Goal: Information Seeking & Learning: Find specific page/section

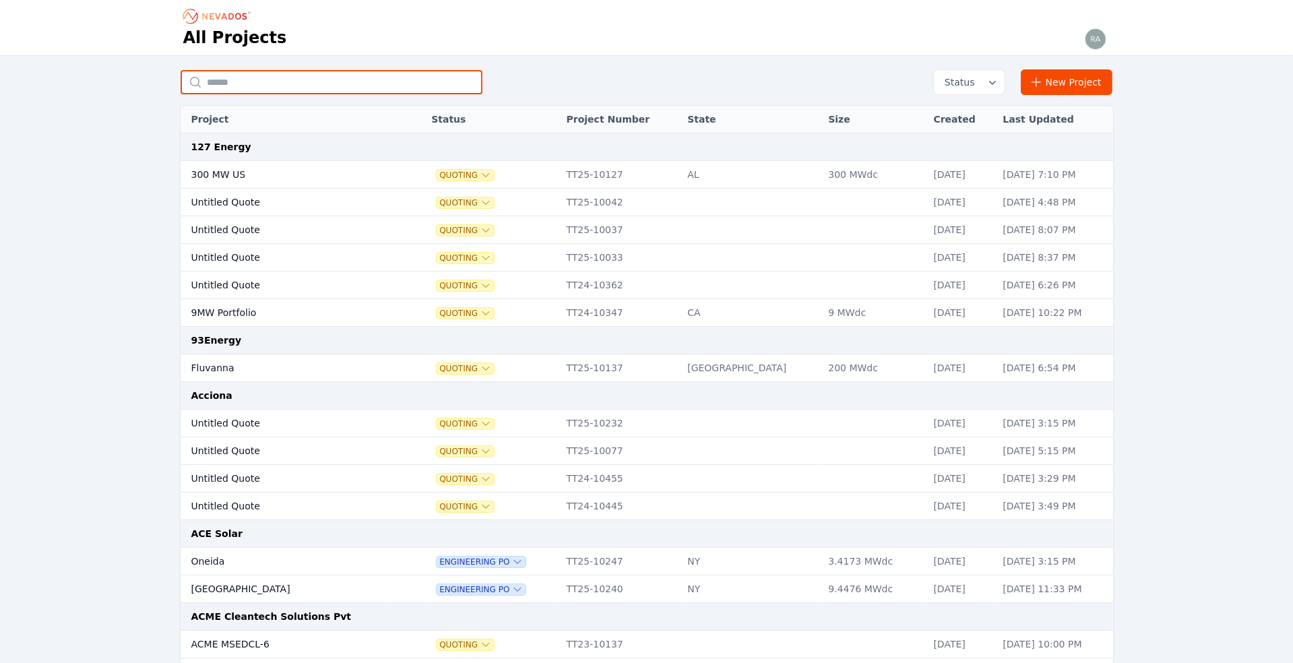
click at [258, 81] on input "text" at bounding box center [332, 82] width 302 height 24
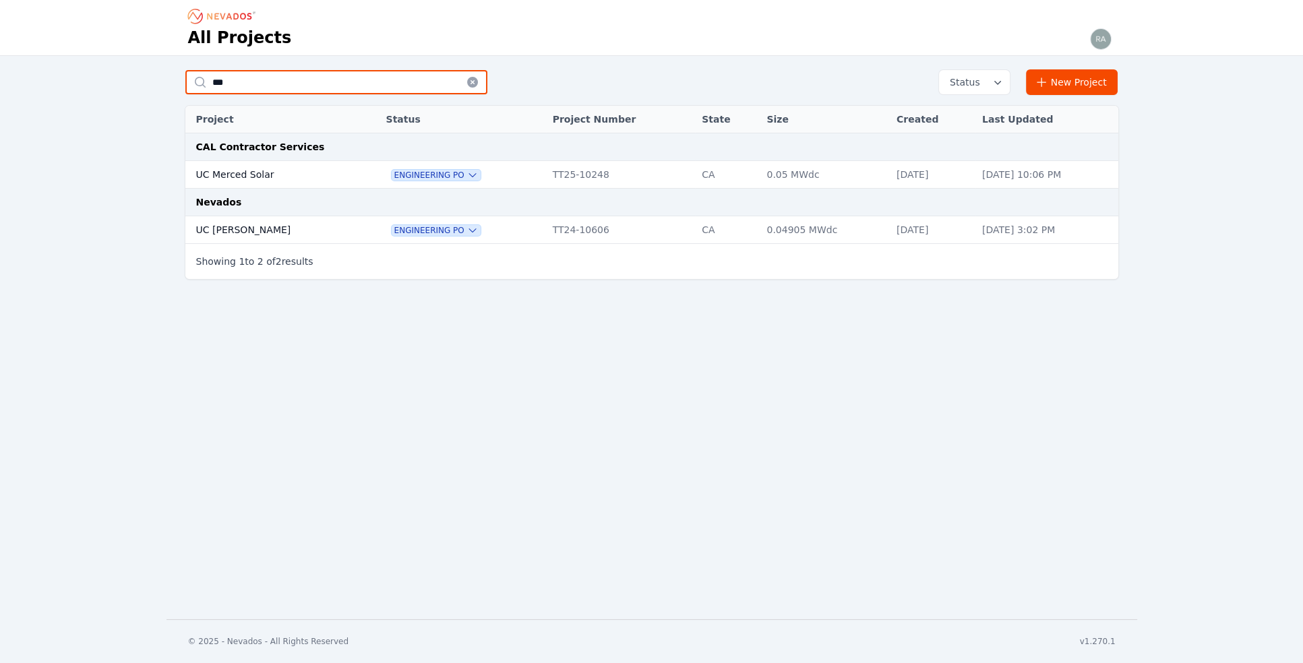
type input "**"
click at [226, 224] on td "UC [PERSON_NAME]" at bounding box center [271, 230] width 173 height 28
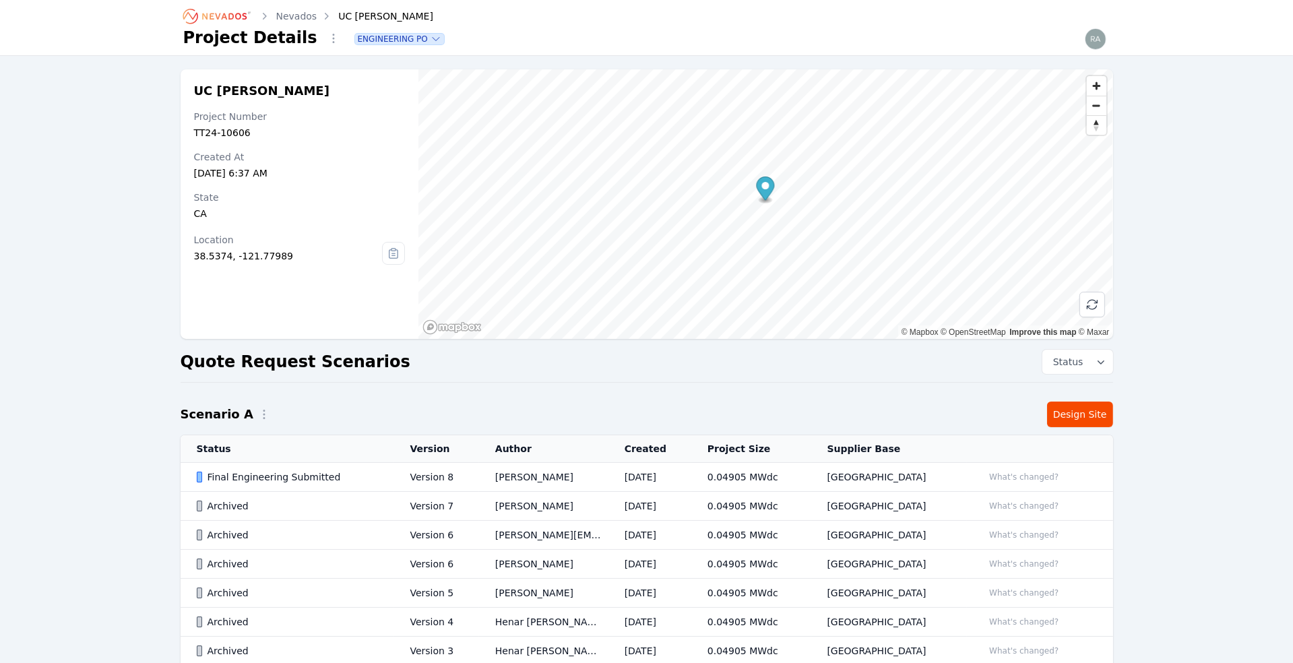
click at [433, 471] on td "Version 8" at bounding box center [436, 477] width 85 height 29
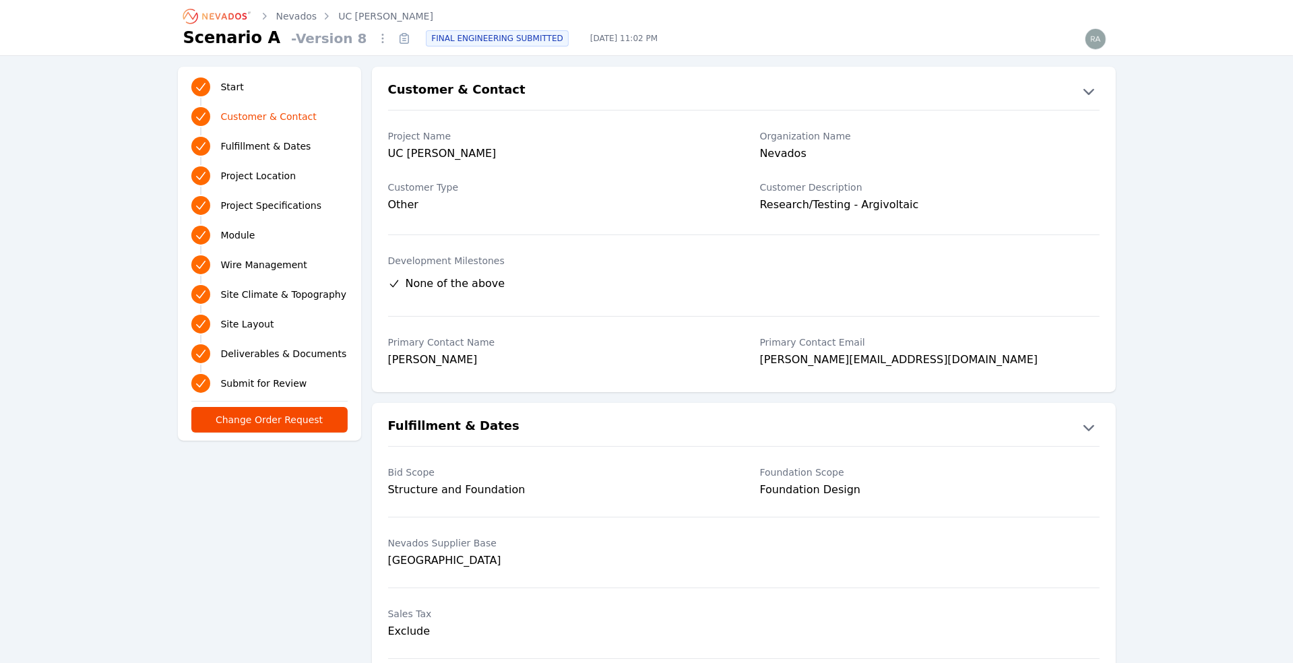
click at [400, 38] on icon at bounding box center [404, 39] width 9 height 9
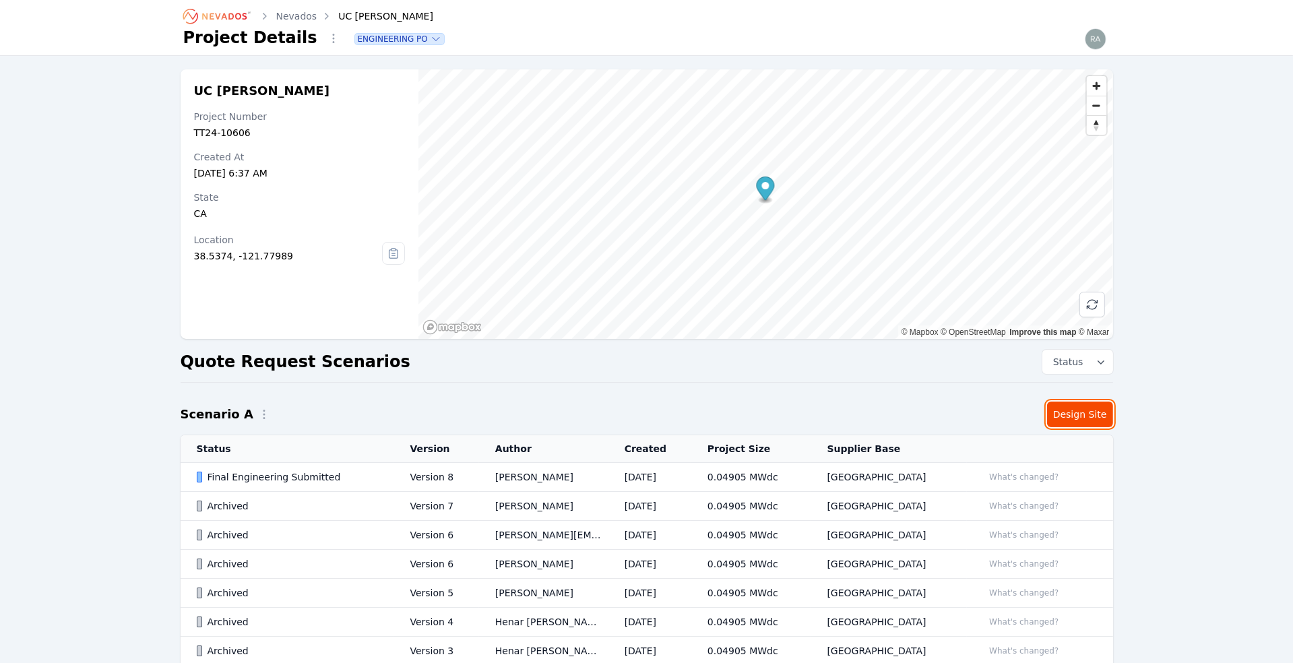
click at [1086, 412] on link "Design Site" at bounding box center [1080, 415] width 66 height 26
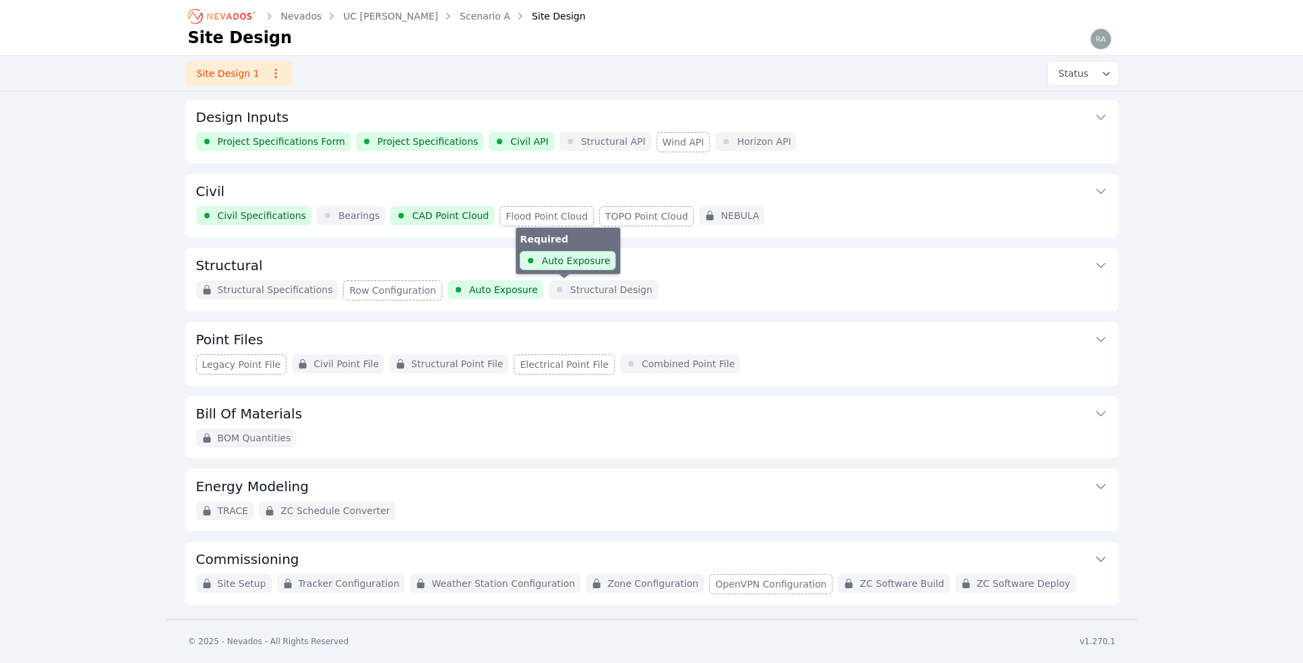
click at [575, 288] on span "Structural Design" at bounding box center [611, 289] width 82 height 13
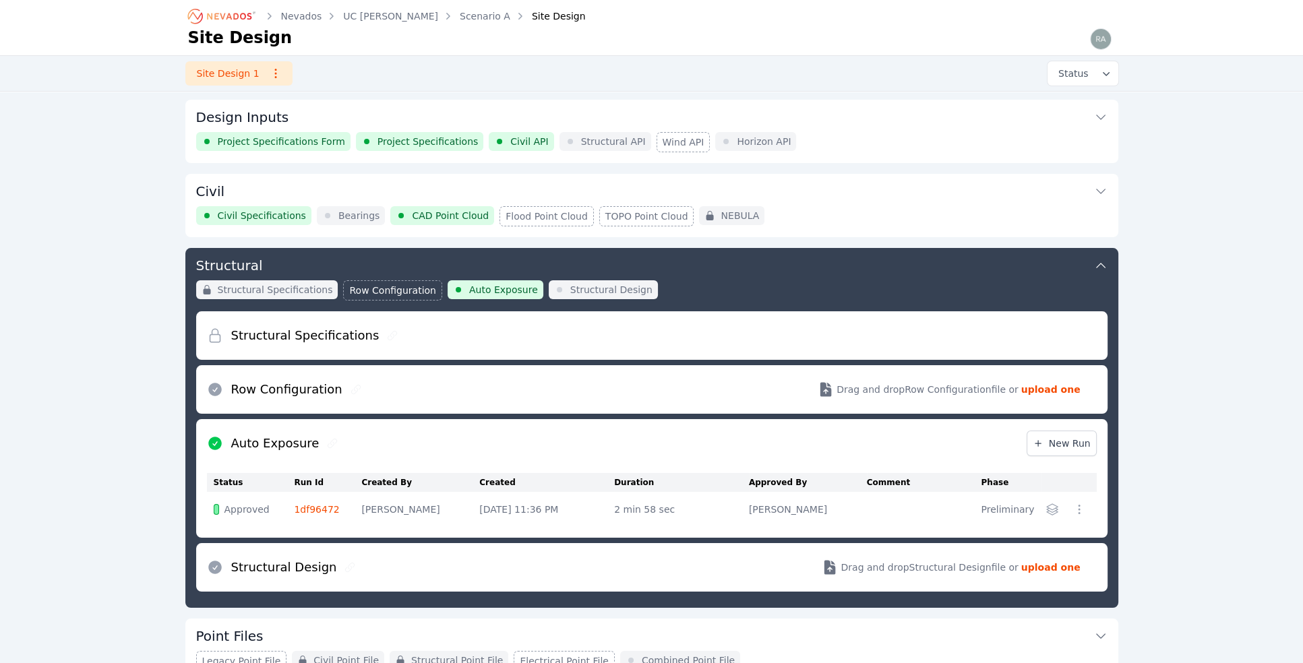
scroll to position [144, 0]
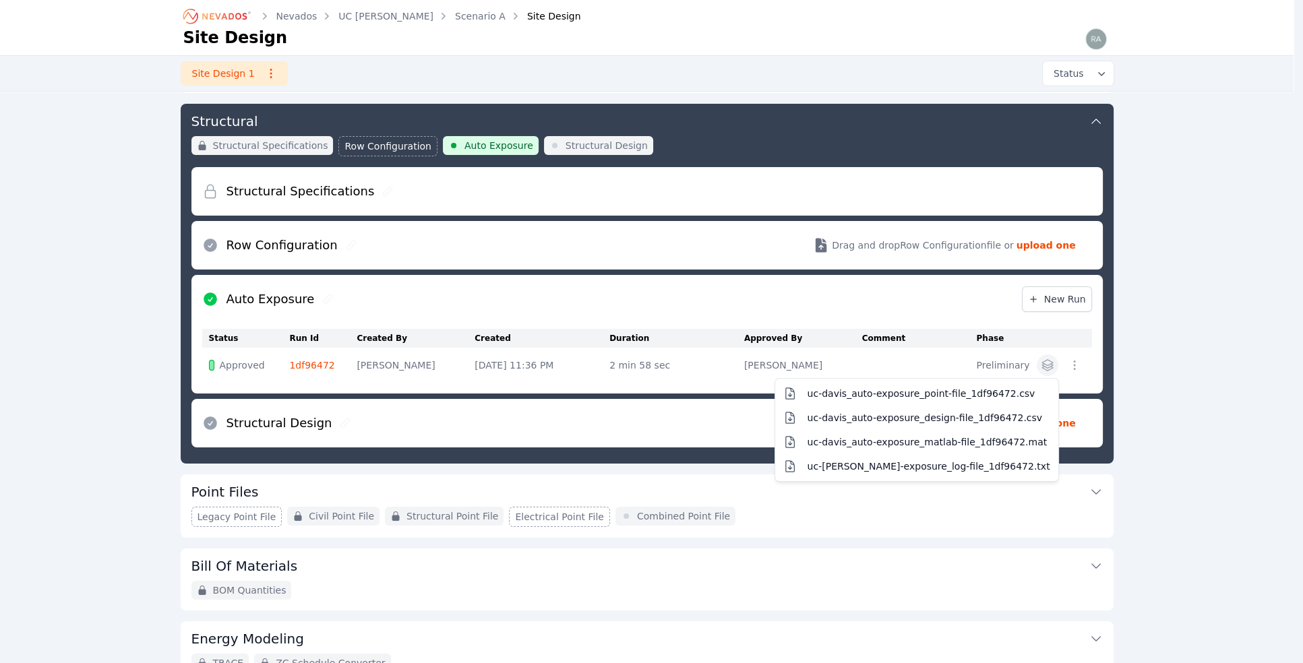
click at [1045, 362] on icon "button" at bounding box center [1046, 364] width 13 height 13
click at [588, 409] on div "Structural Specifications Row Configuration Drag and drop Row Configuration fil…" at bounding box center [646, 307] width 911 height 280
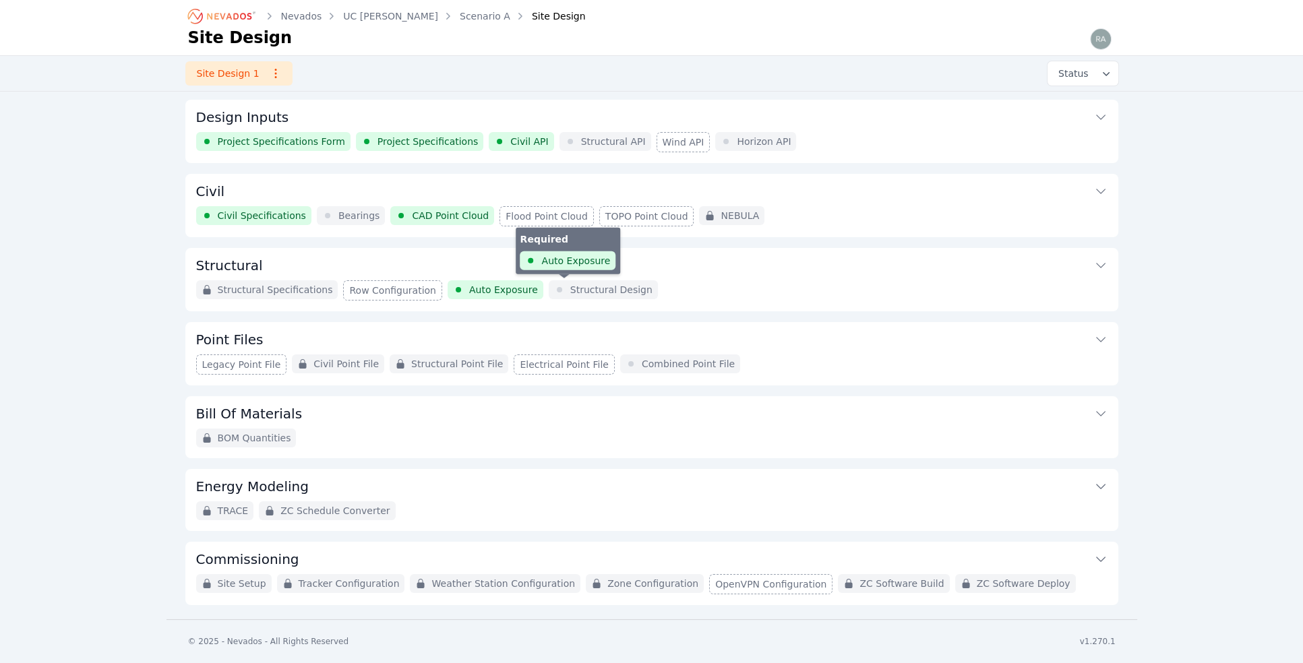
click at [585, 287] on span "Structural Design" at bounding box center [611, 289] width 82 height 13
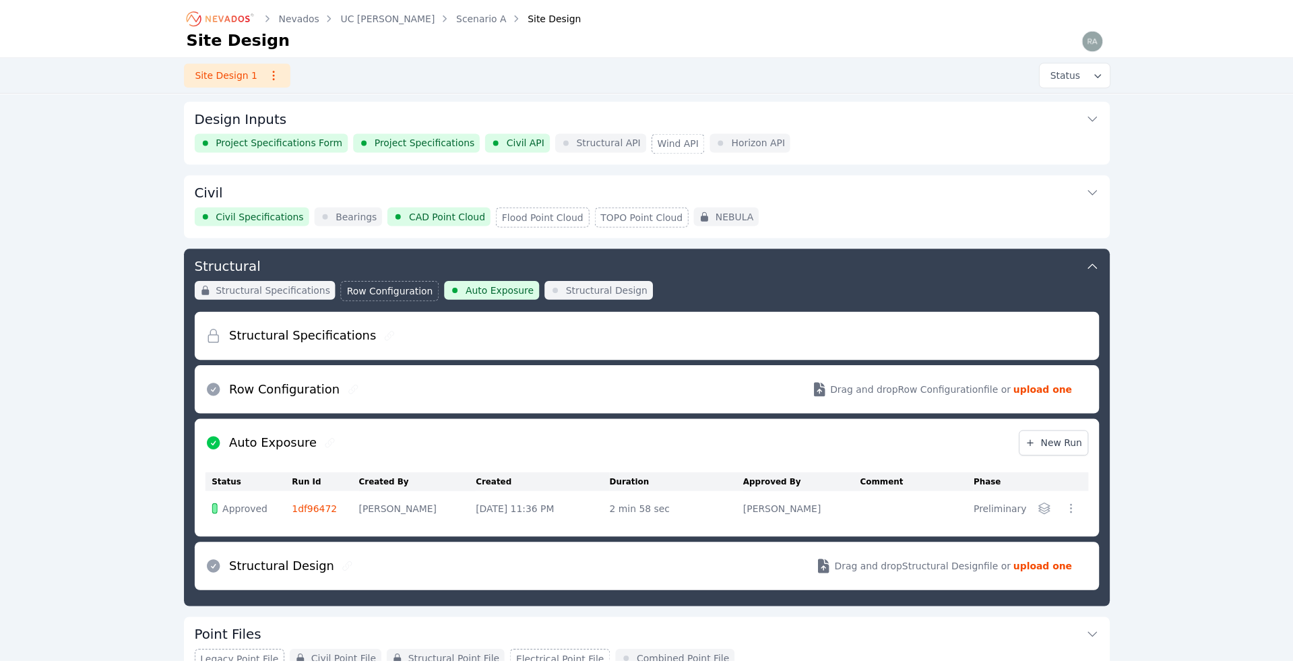
scroll to position [144, 0]
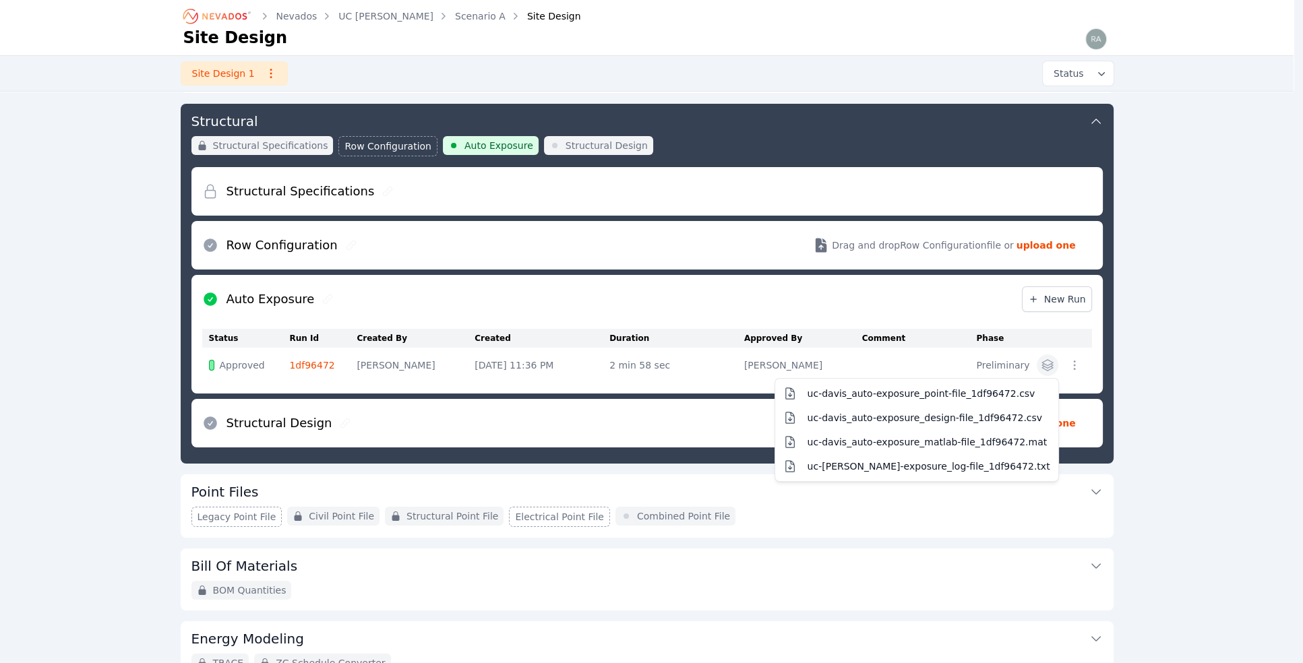
click at [1048, 360] on icon "button" at bounding box center [1046, 364] width 13 height 13
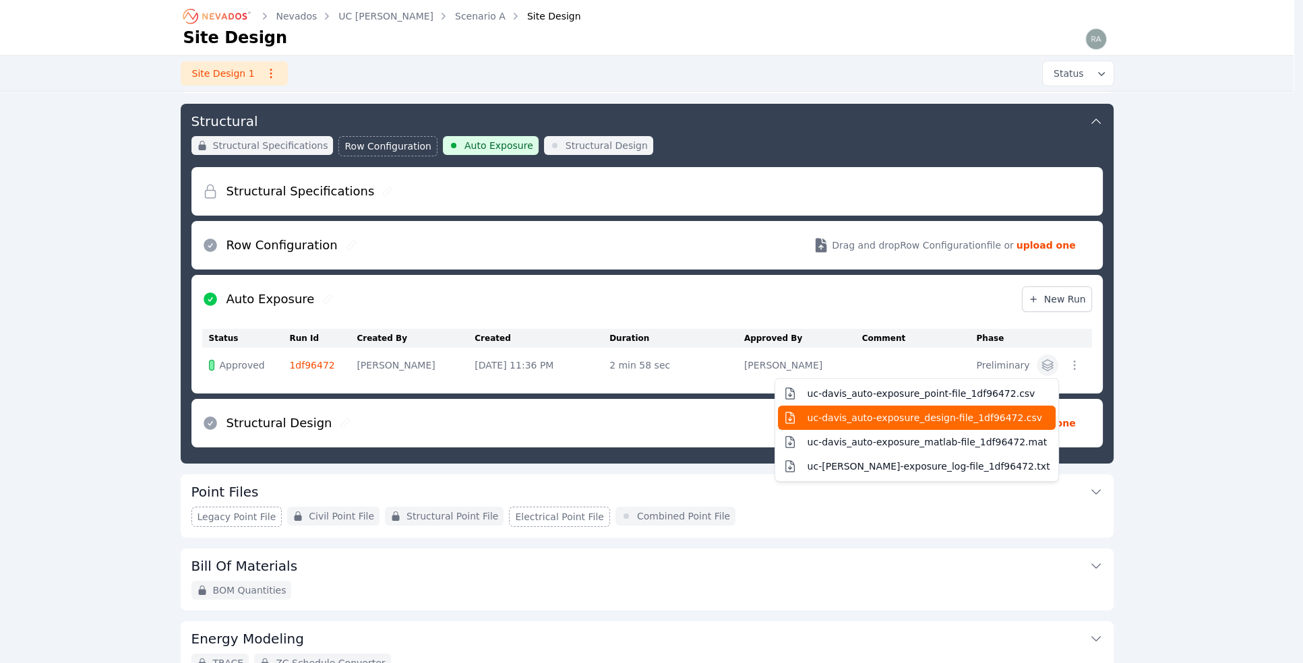
click at [948, 413] on span "uc-davis_auto-exposure_design-file_1df96472.csv" at bounding box center [924, 417] width 235 height 13
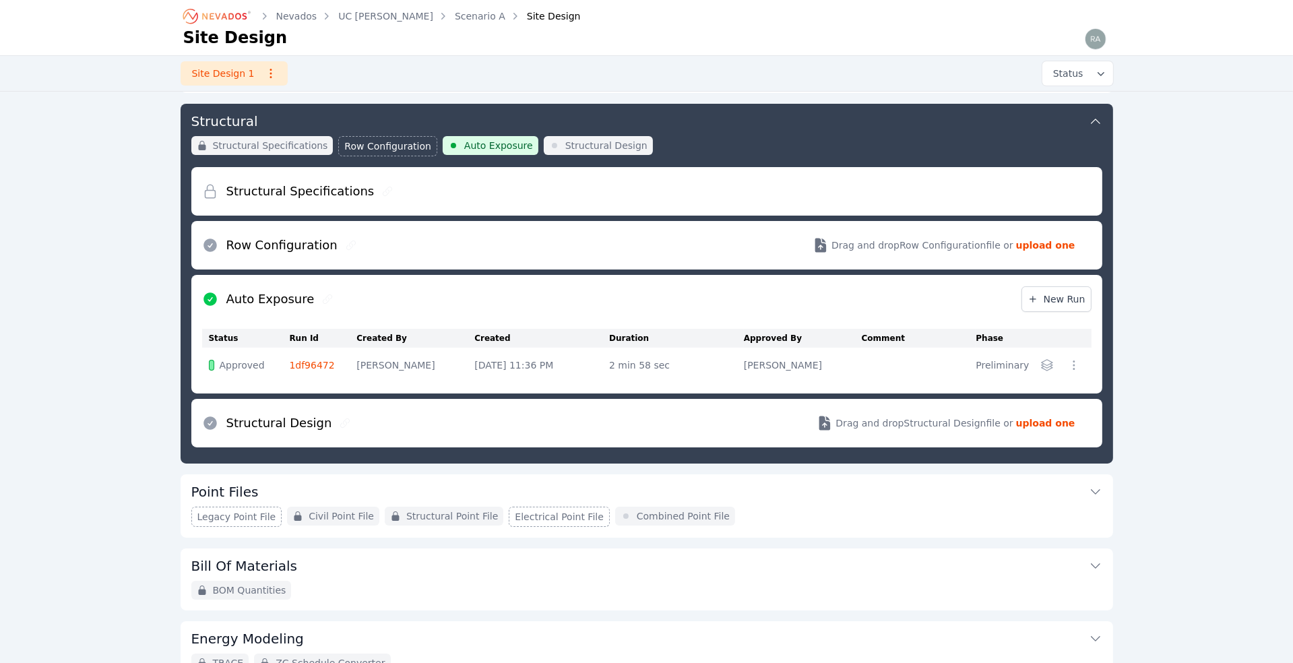
click at [166, 166] on div "Design Inputs Project Specifications Form Project Specifications Civil API Stru…" at bounding box center [647, 357] width 970 height 802
click at [290, 143] on span "Structural Specifications" at bounding box center [270, 145] width 115 height 13
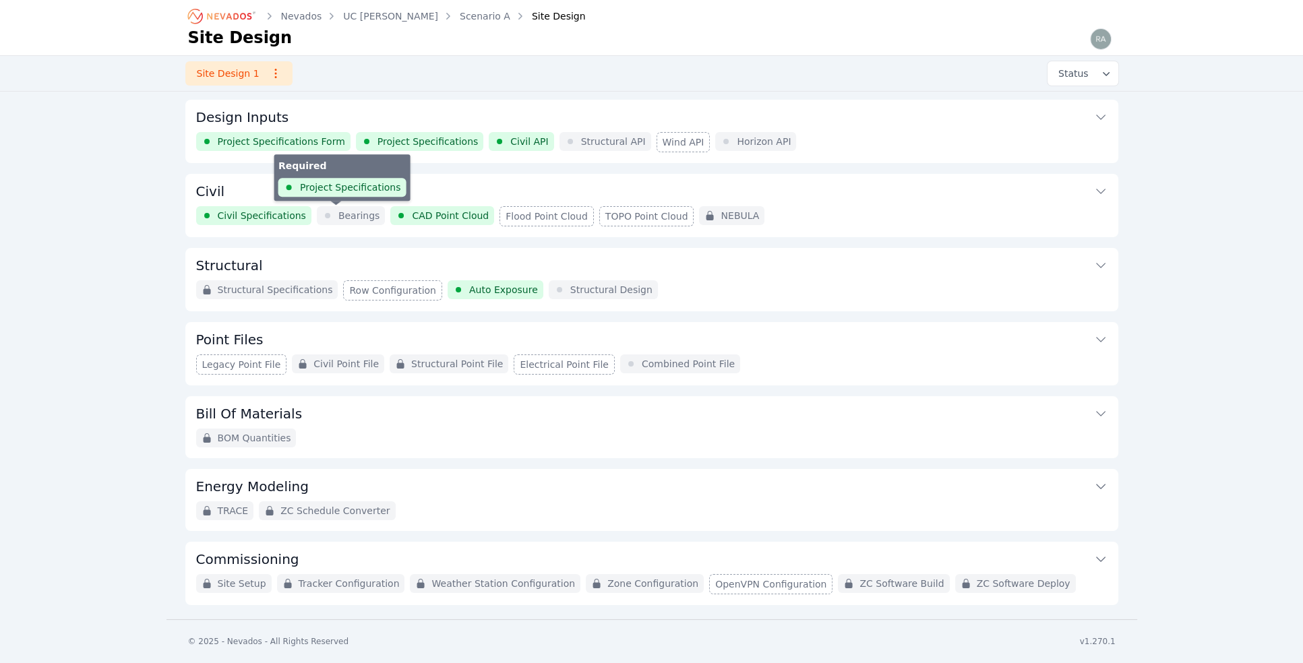
click at [346, 211] on span "Bearings" at bounding box center [359, 215] width 42 height 13
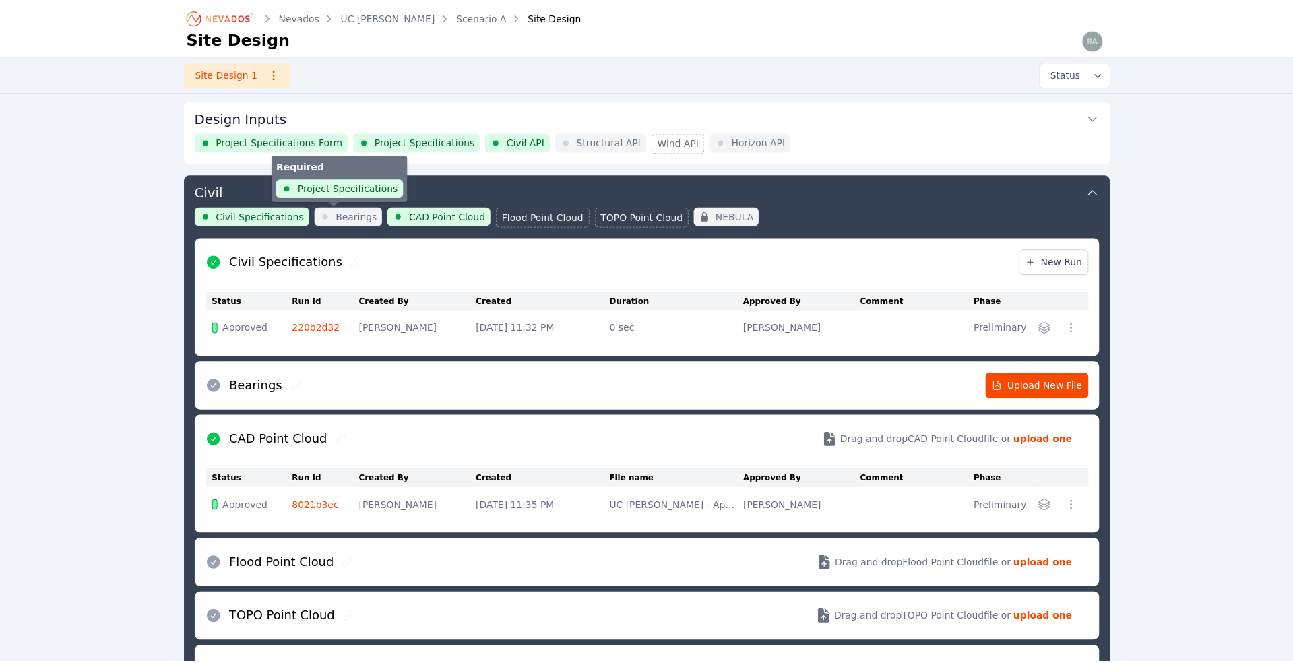
scroll to position [71, 0]
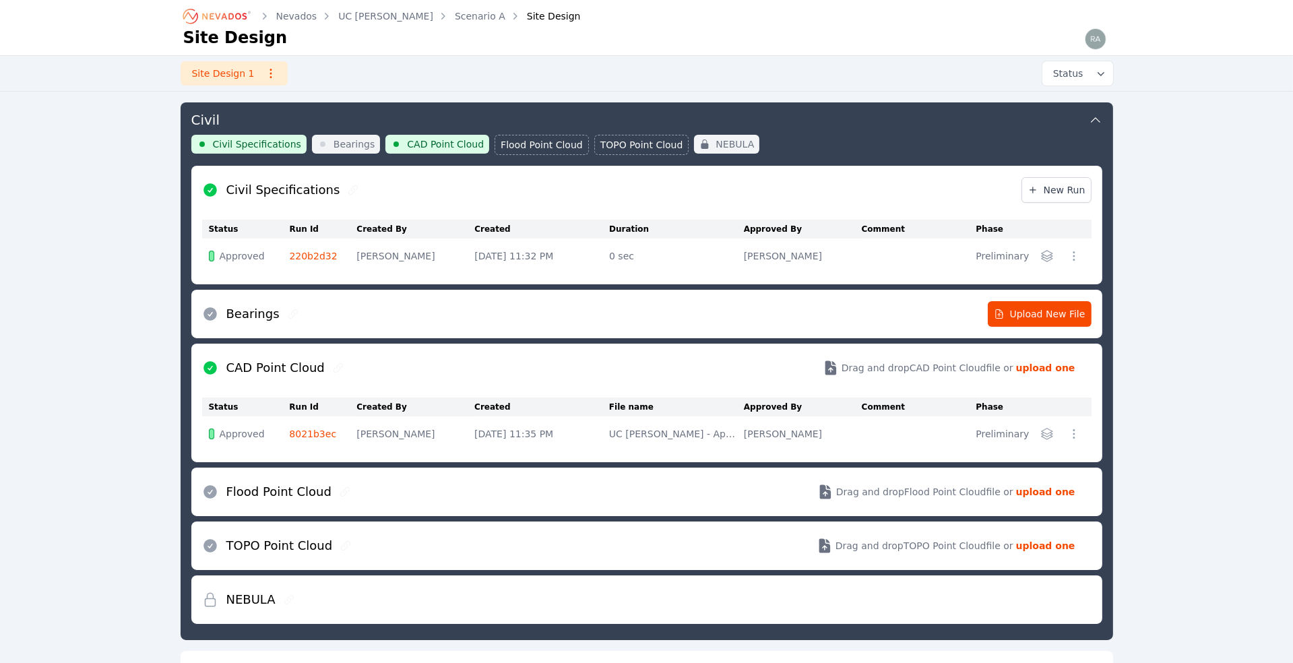
click at [1096, 116] on icon at bounding box center [1095, 119] width 13 height 13
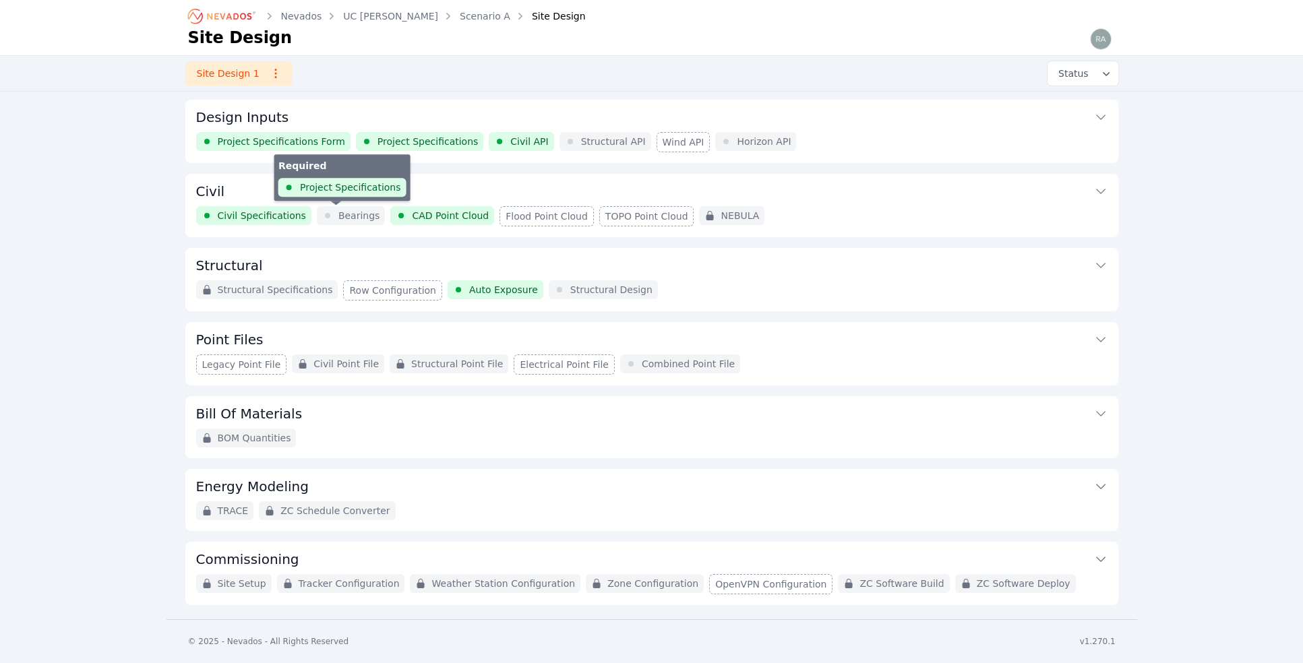
click at [345, 216] on span "Bearings" at bounding box center [359, 215] width 42 height 13
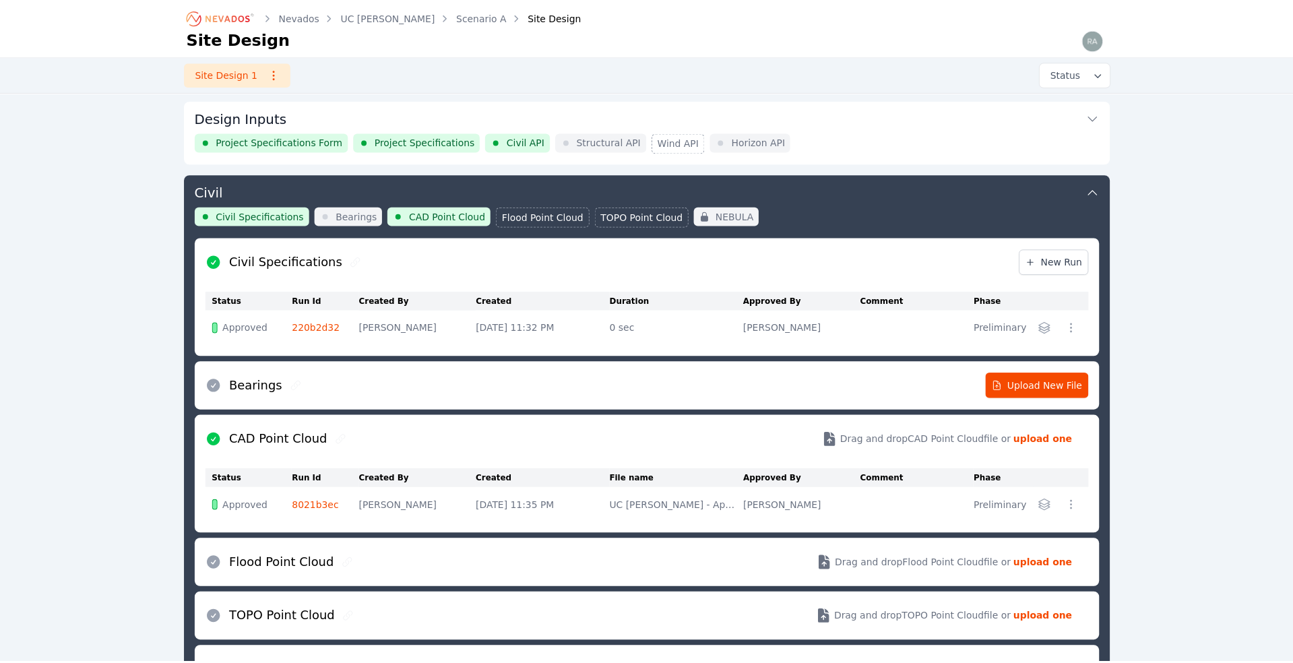
scroll to position [71, 0]
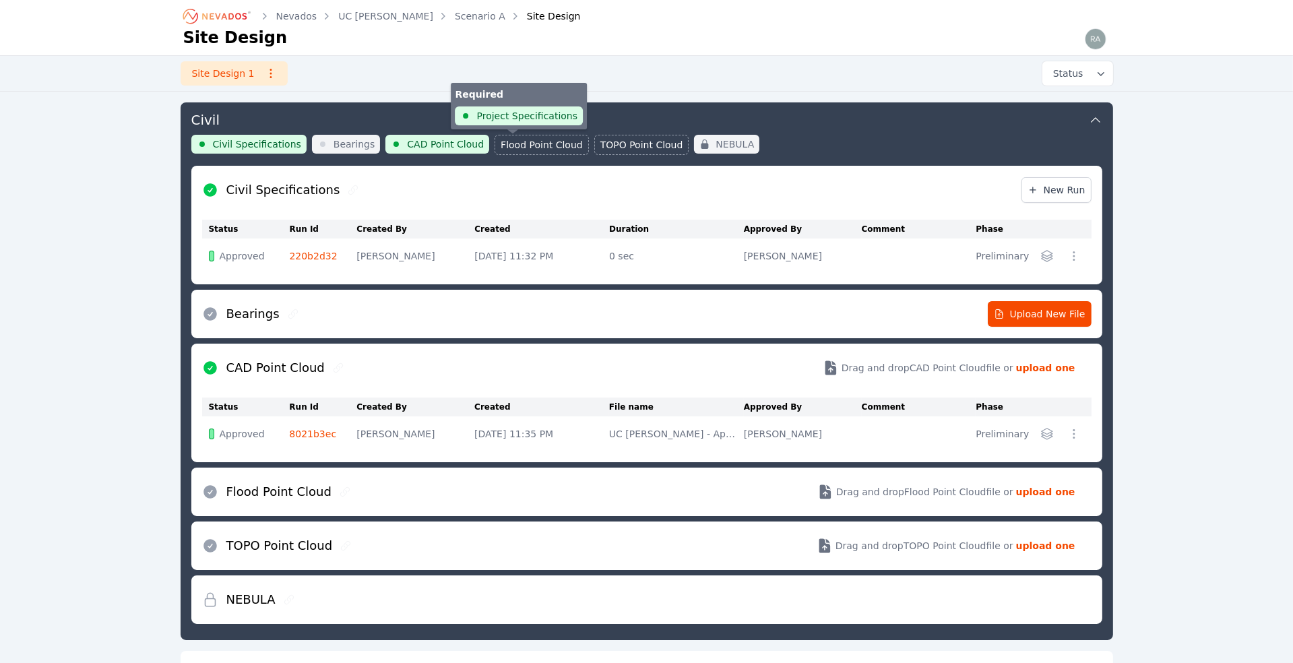
click at [512, 142] on span "Flood Point Cloud" at bounding box center [542, 144] width 82 height 13
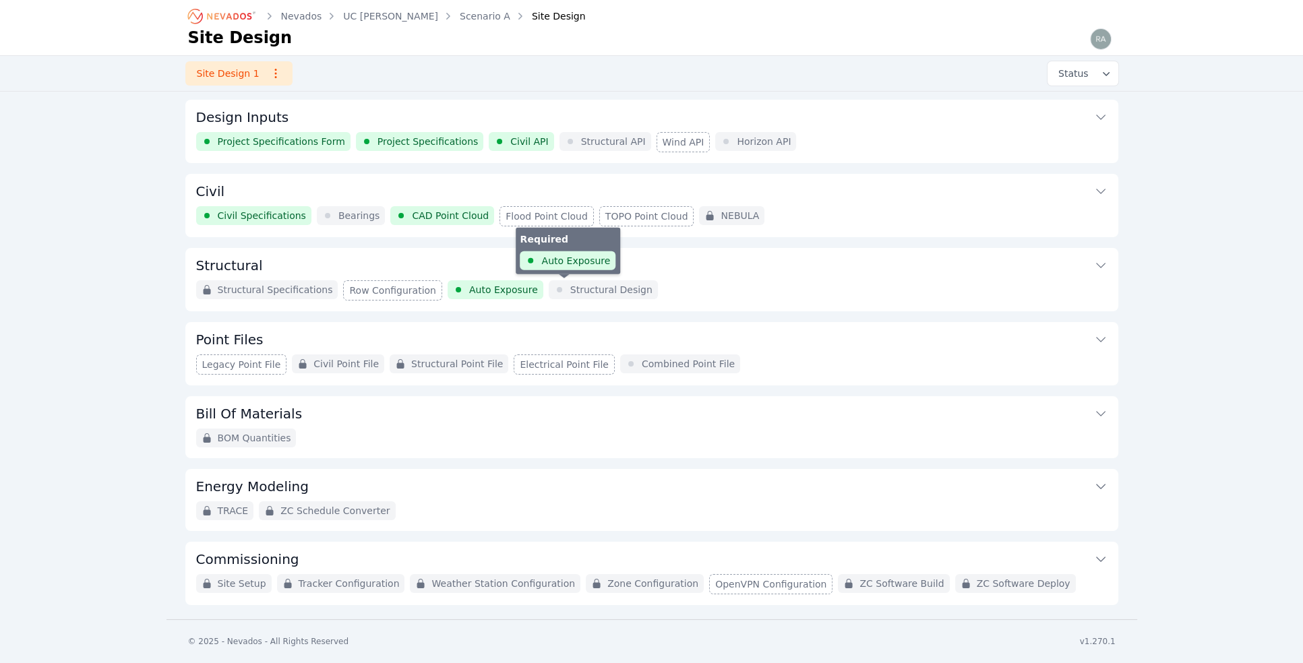
click at [574, 291] on span "Structural Design" at bounding box center [611, 289] width 82 height 13
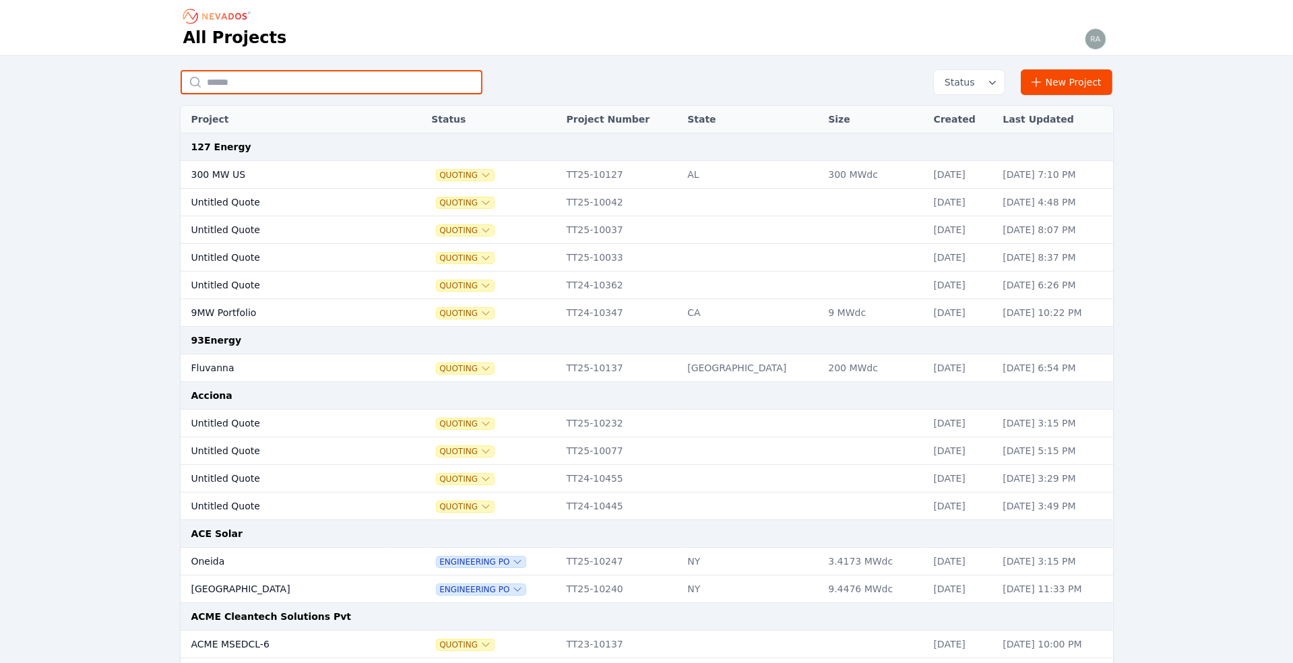
click at [228, 78] on input "text" at bounding box center [332, 82] width 302 height 24
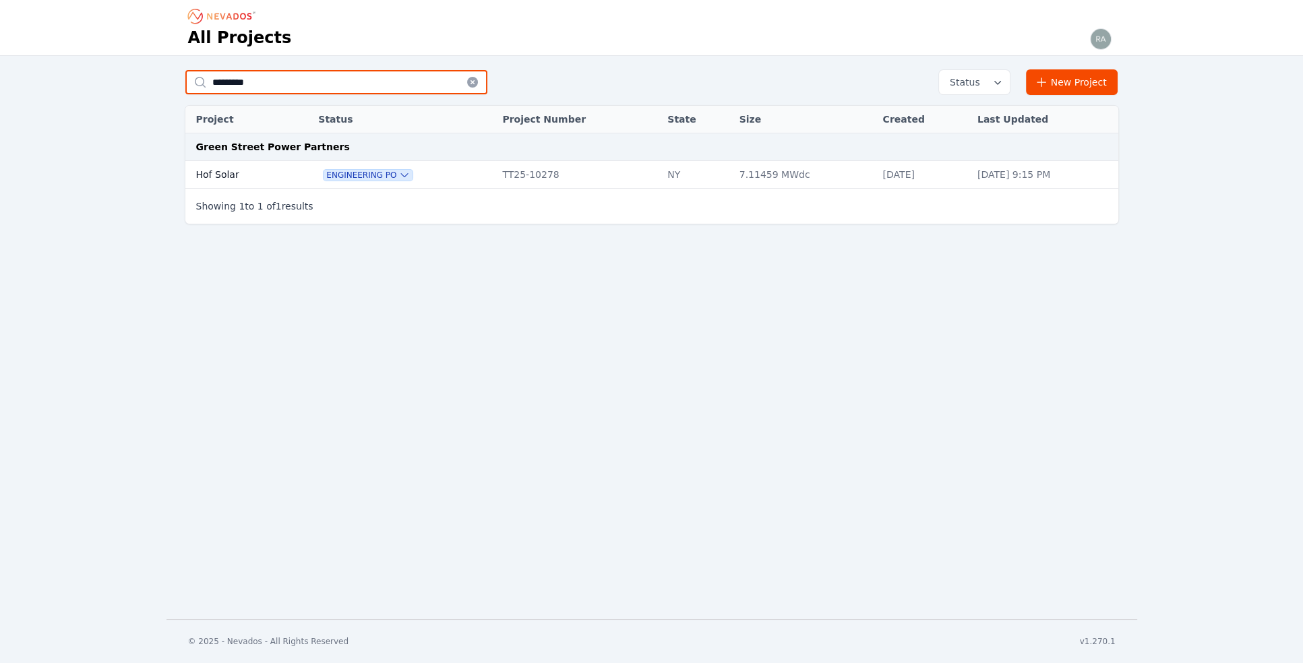
type input "*********"
click at [230, 174] on td "Hof Solar" at bounding box center [237, 175] width 104 height 28
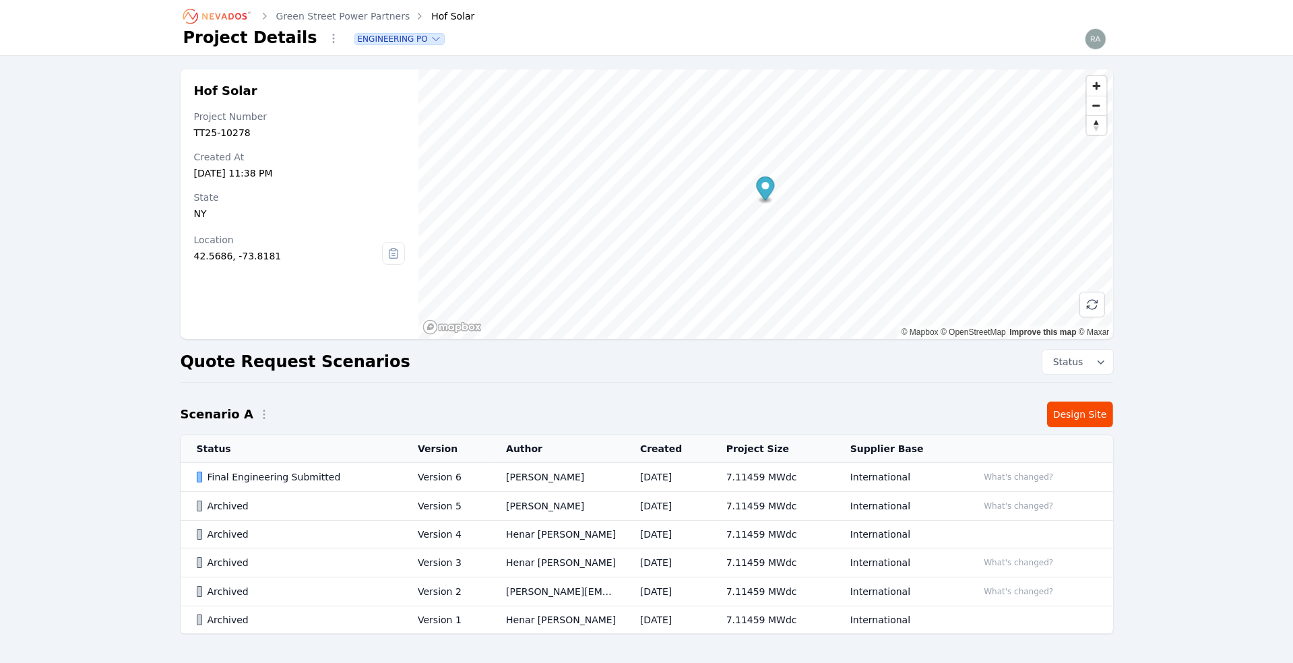
click at [428, 474] on td "Version 6" at bounding box center [446, 477] width 88 height 29
click at [1083, 419] on link "Design Site" at bounding box center [1080, 415] width 66 height 26
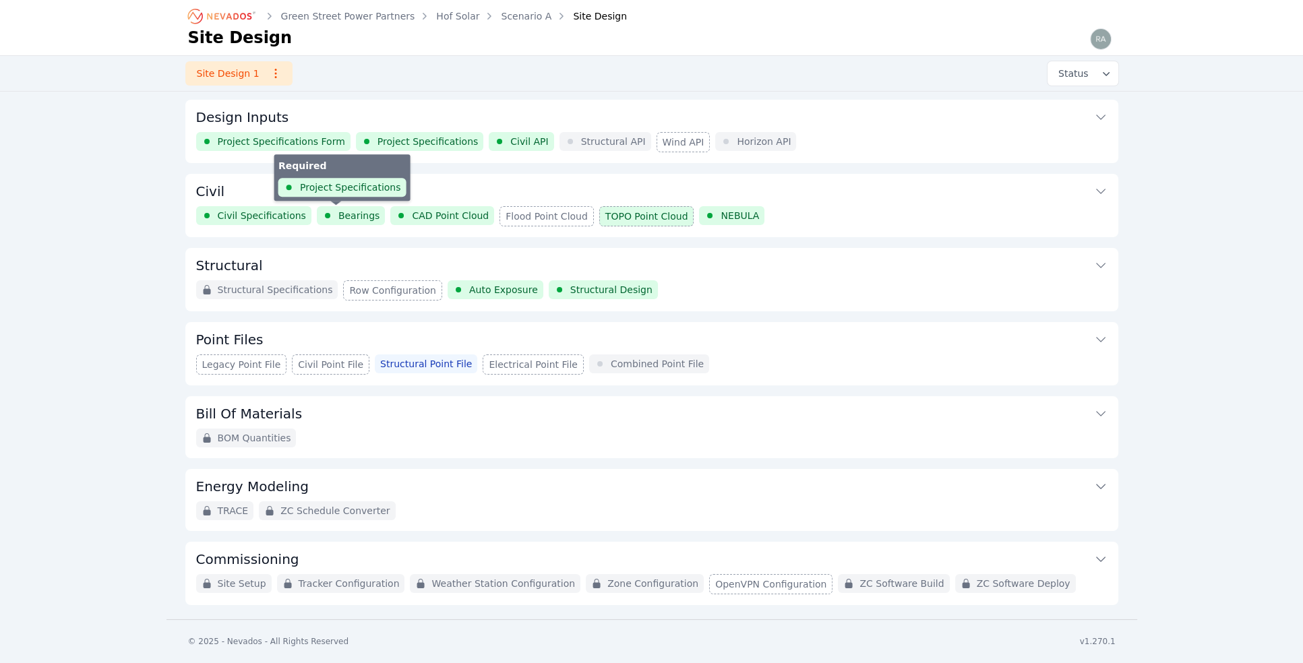
click at [348, 216] on span "Bearings" at bounding box center [359, 215] width 42 height 13
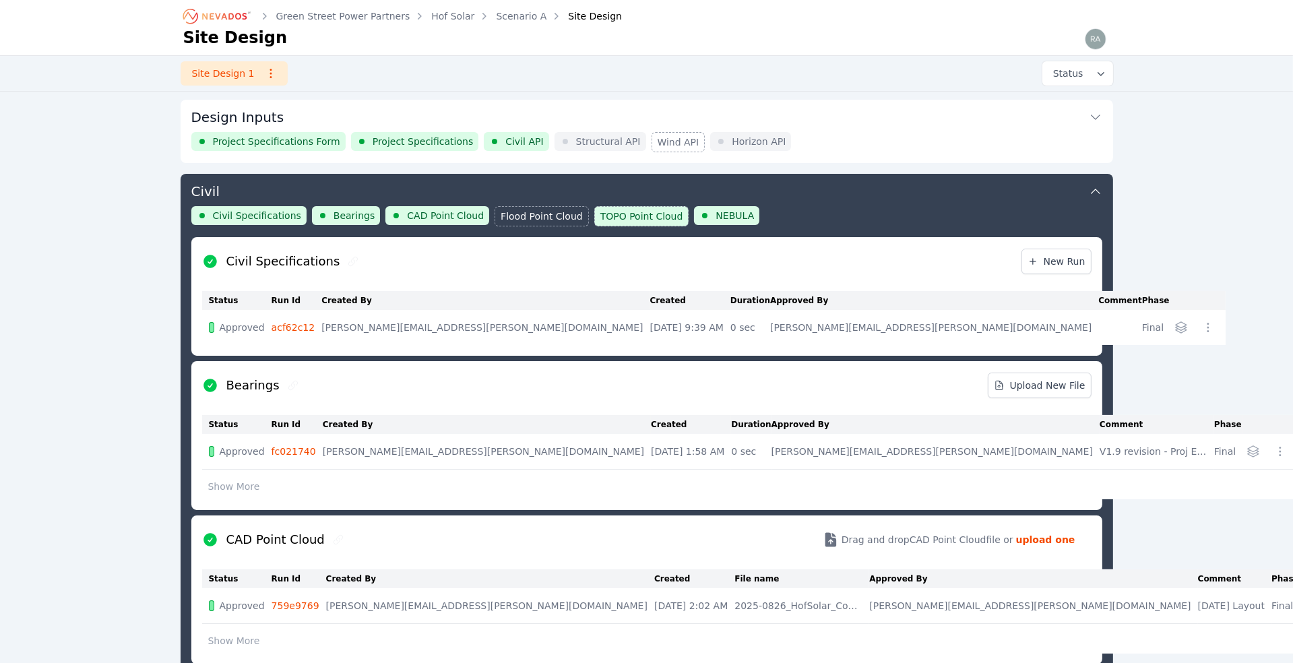
scroll to position [71, 0]
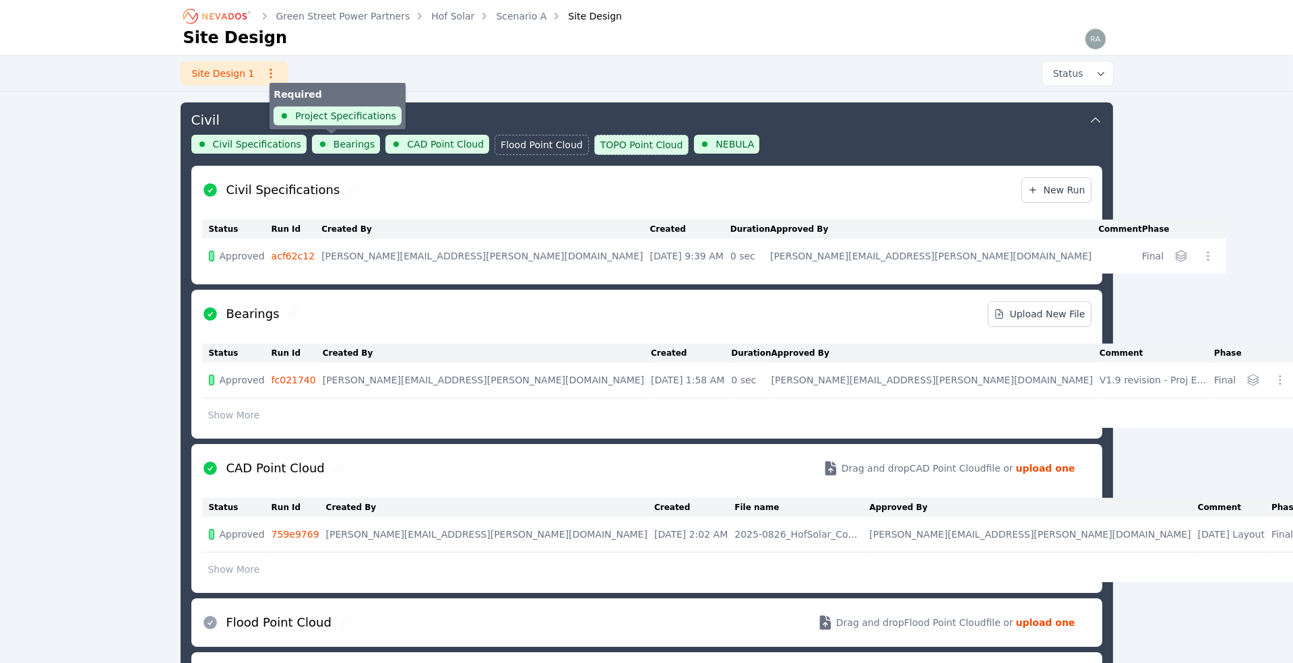
click at [334, 147] on span "Bearings" at bounding box center [355, 143] width 42 height 13
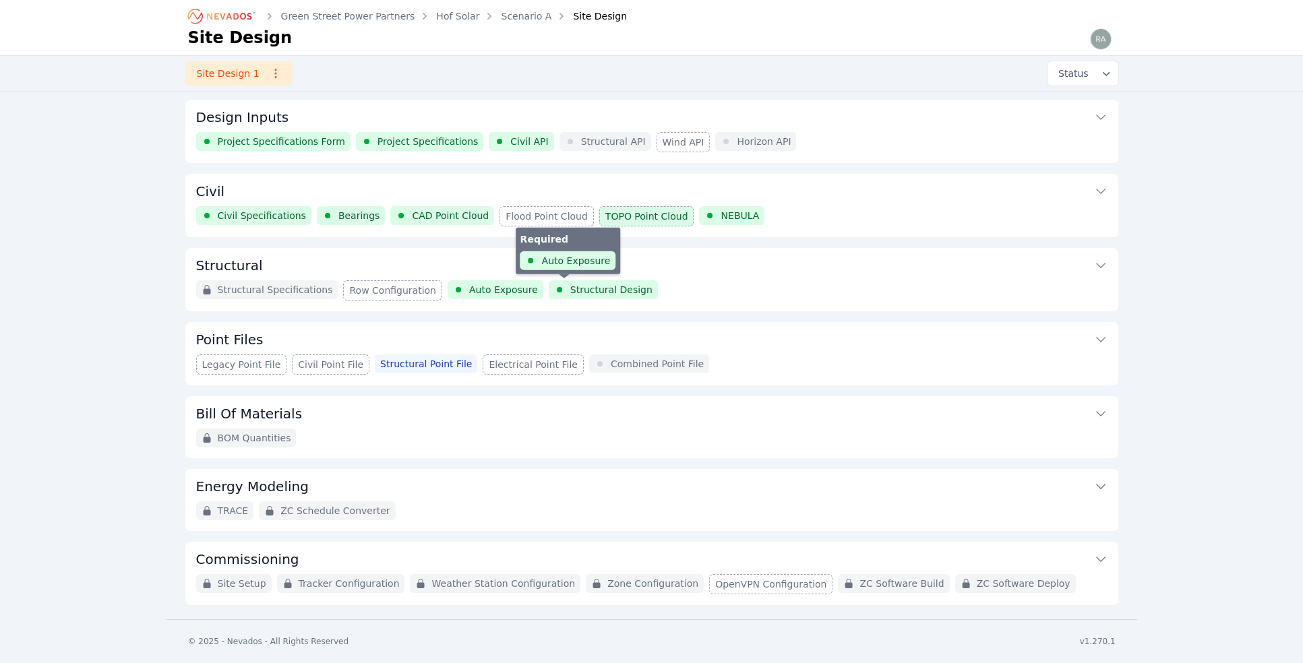
click at [570, 286] on span "Structural Design" at bounding box center [611, 289] width 82 height 13
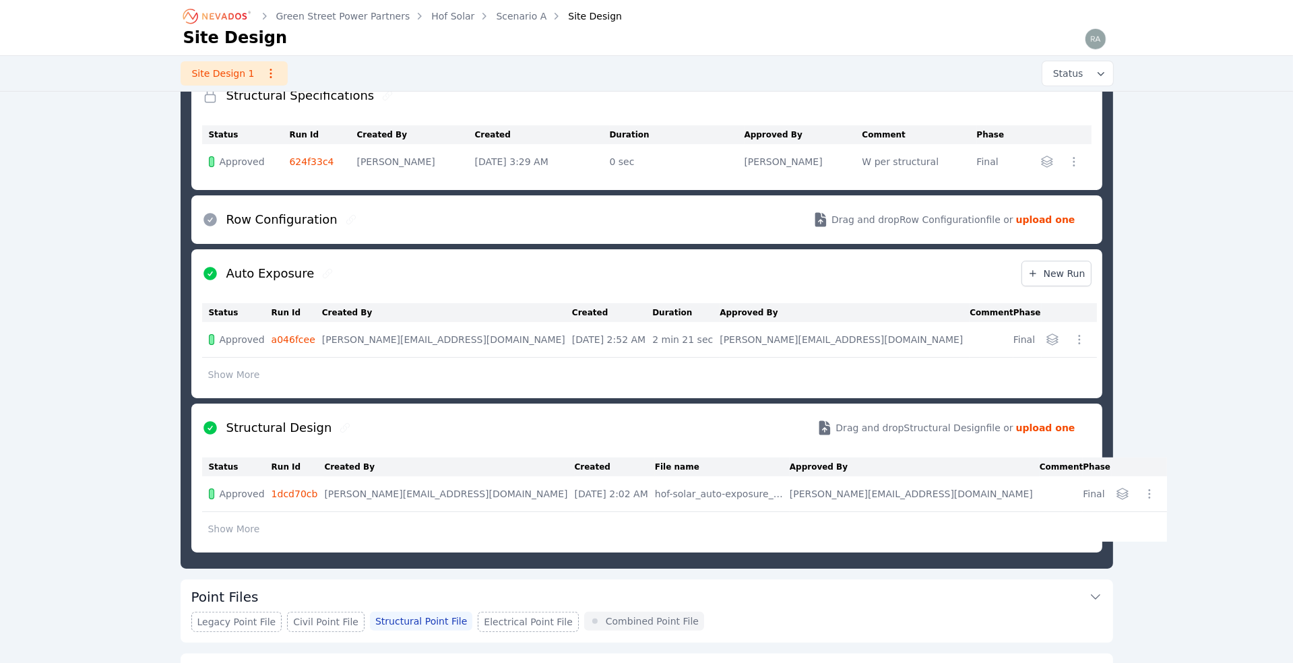
scroll to position [267, 0]
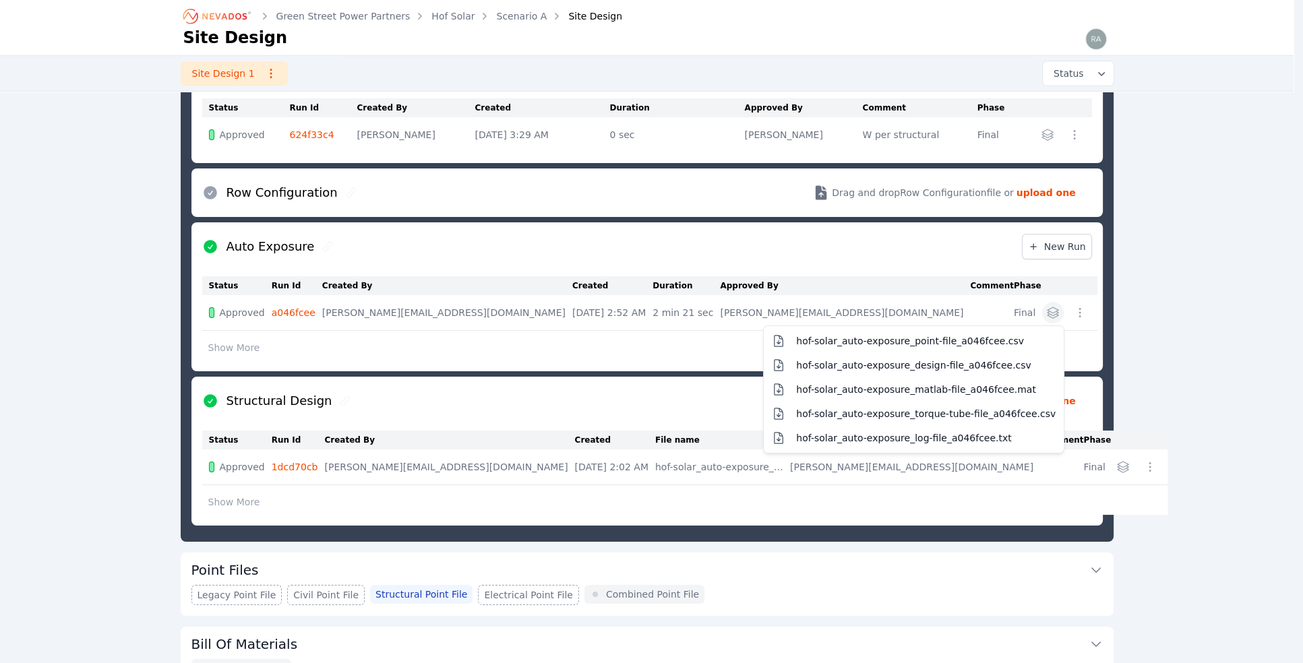
click at [1048, 313] on icon "button" at bounding box center [1052, 312] width 13 height 13
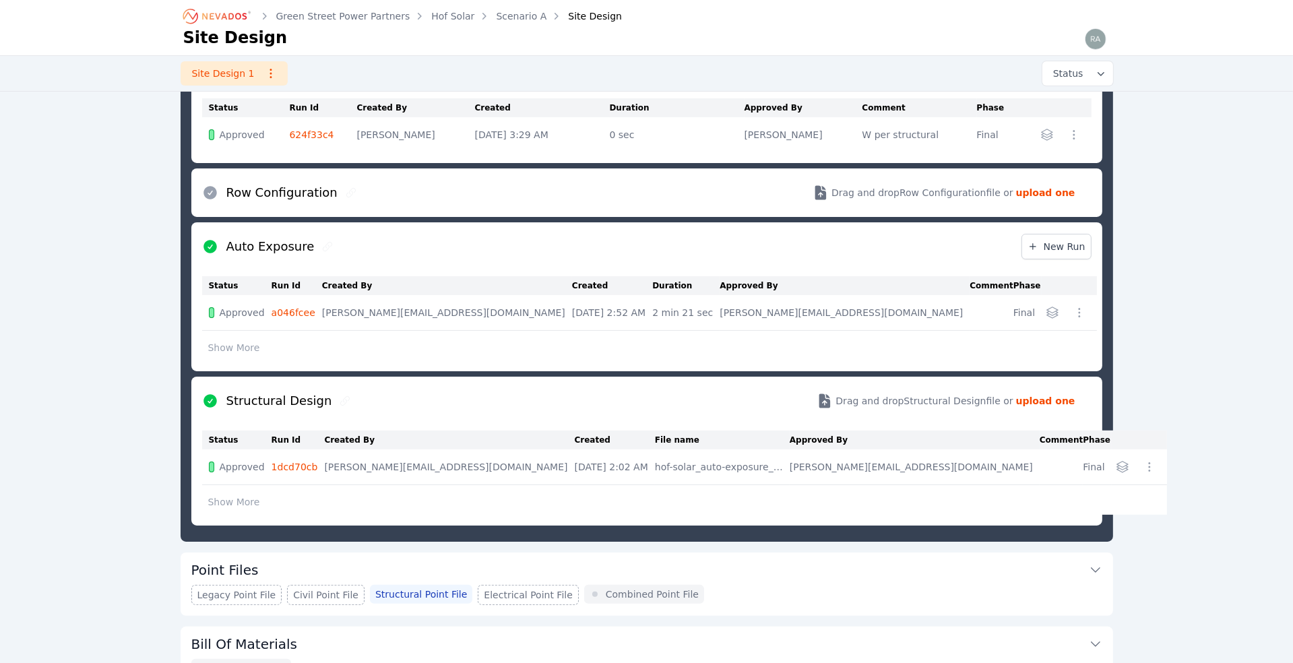
click at [1048, 313] on icon "button" at bounding box center [1052, 312] width 13 height 13
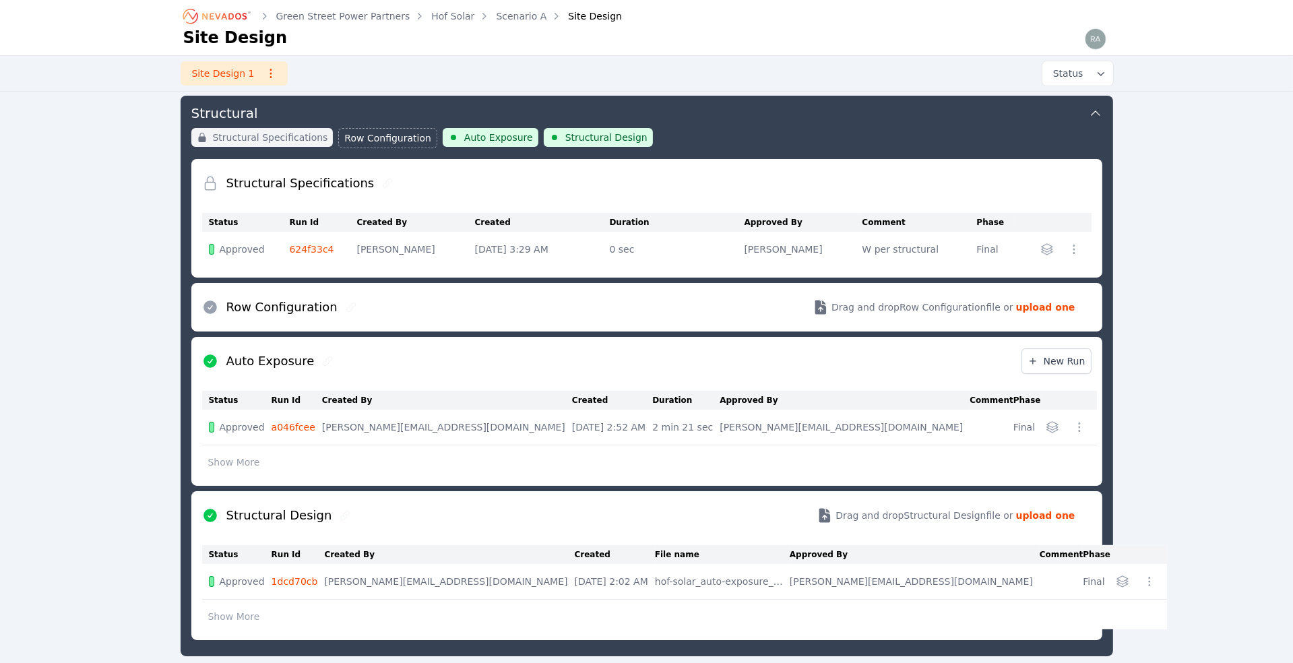
scroll to position [144, 0]
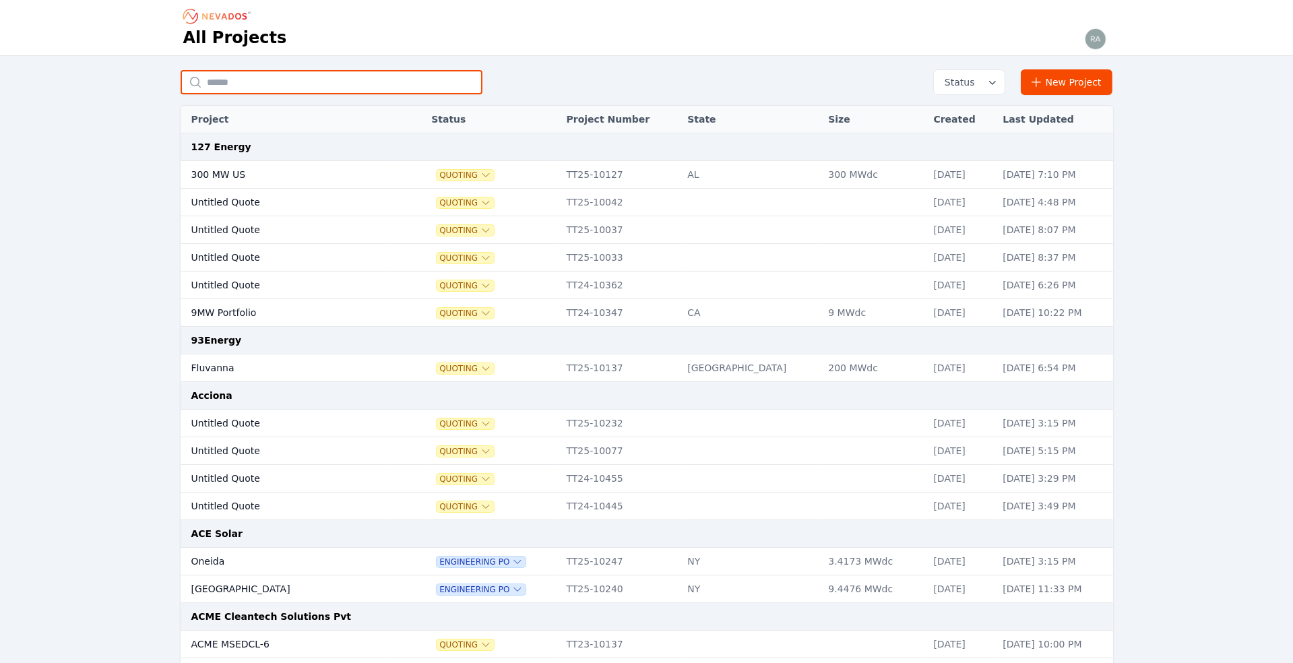
click at [242, 84] on input "text" at bounding box center [332, 82] width 302 height 24
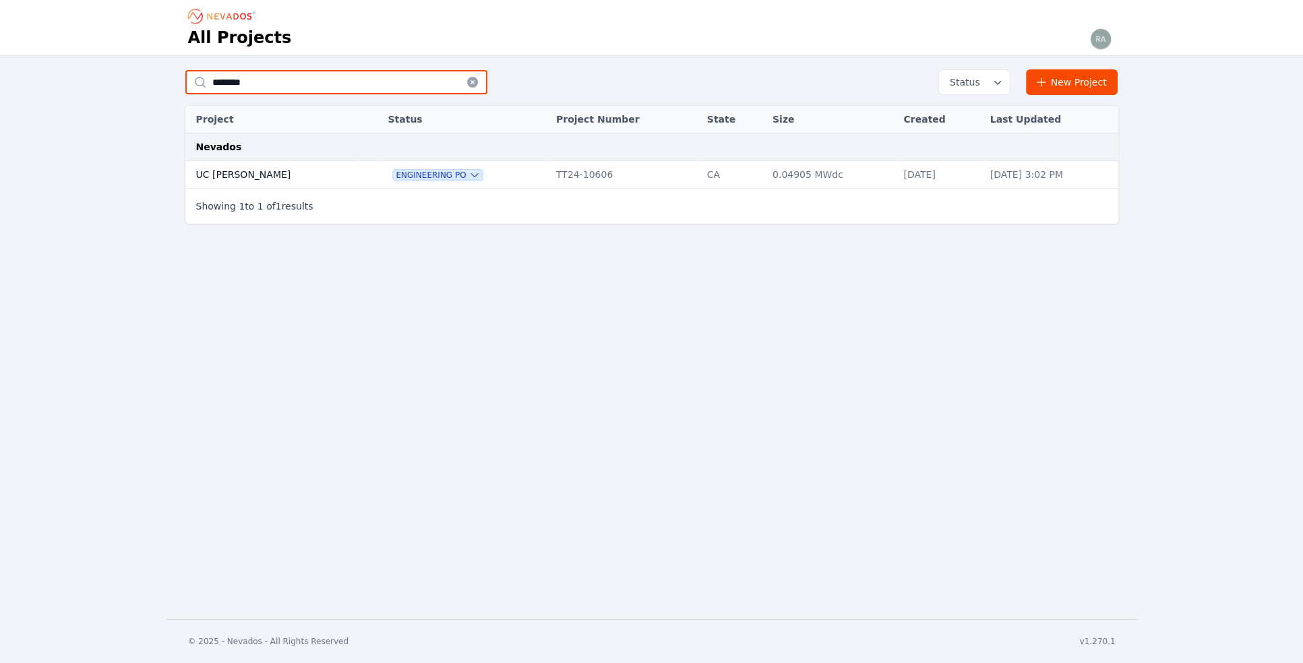
type input "********"
click at [225, 171] on td "UC [PERSON_NAME]" at bounding box center [272, 175] width 175 height 28
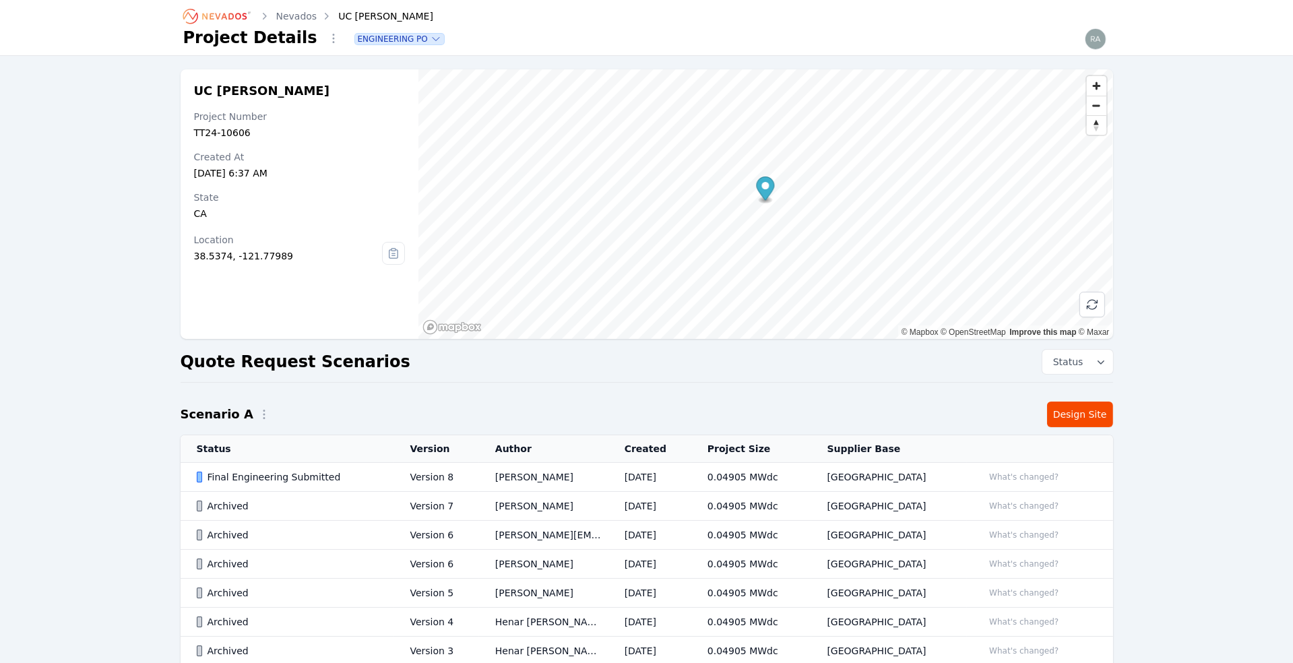
click at [294, 470] on div "Final Engineering Submitted" at bounding box center [292, 476] width 191 height 13
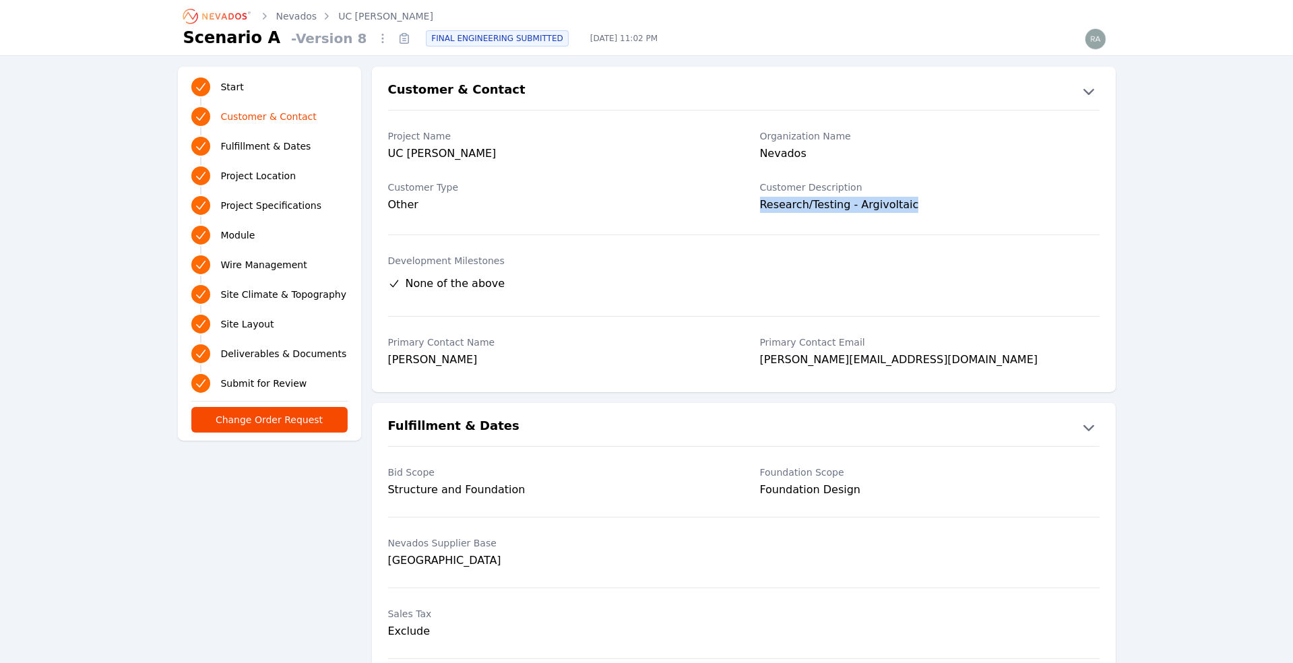
drag, startPoint x: 761, startPoint y: 202, endPoint x: 910, endPoint y: 203, distance: 148.9
click at [910, 203] on div "Research/Testing - Argivoltaic" at bounding box center [930, 206] width 340 height 19
copy div "Research/Testing - Argivoltaic"
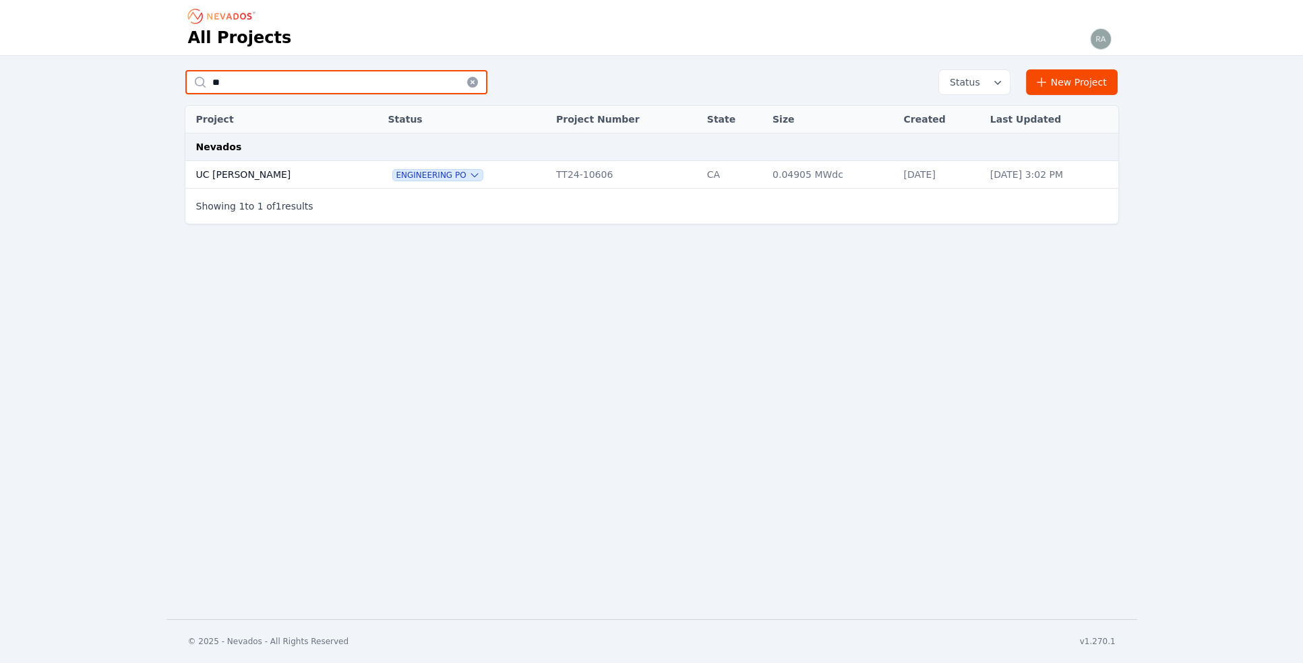
type input "*"
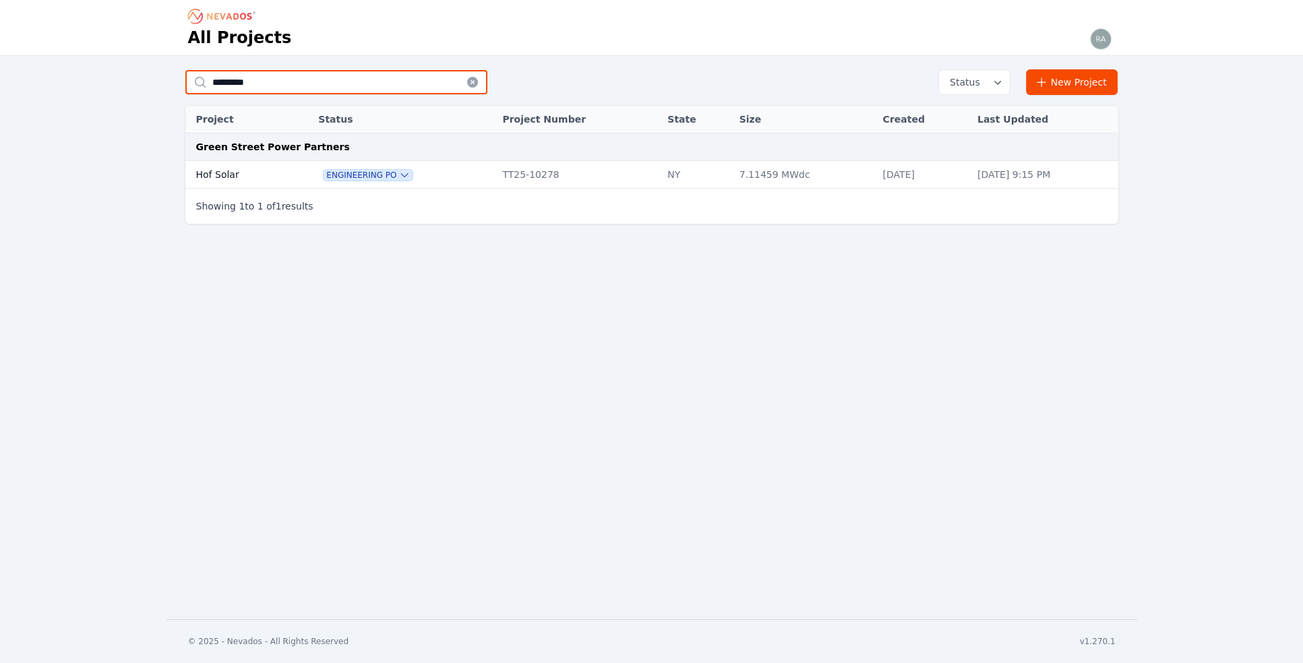
type input "*********"
click at [234, 168] on td "Hof Solar" at bounding box center [237, 175] width 104 height 28
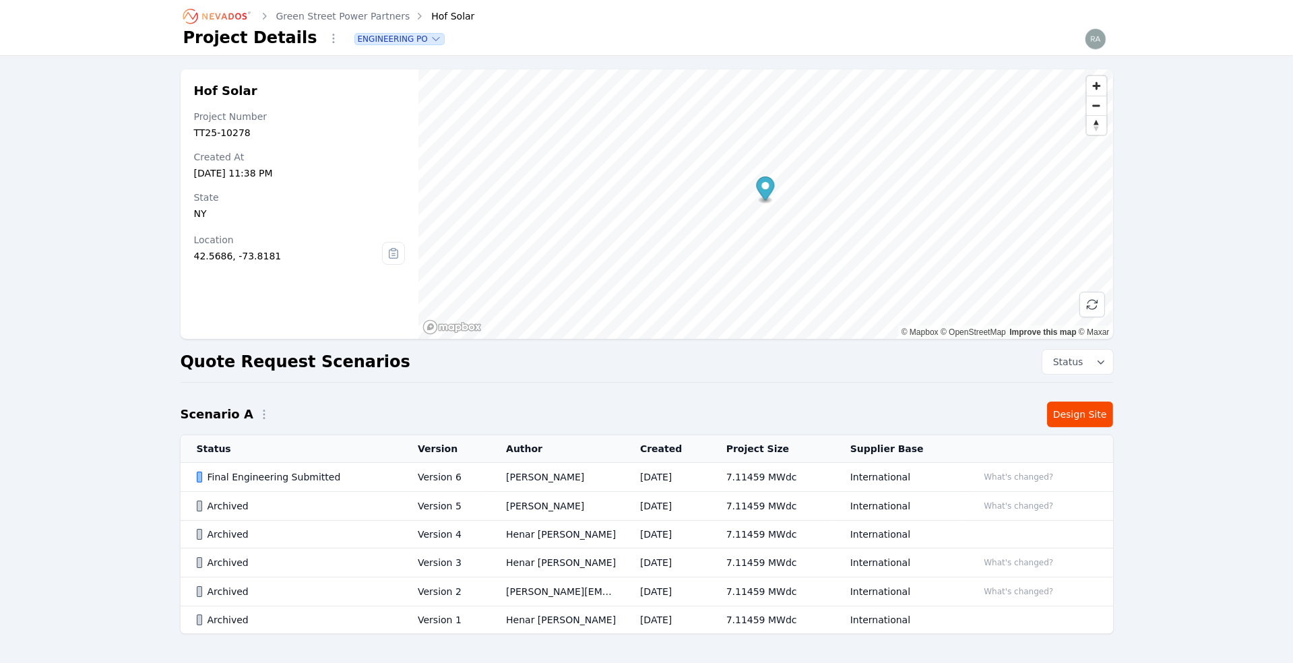
click at [251, 470] on div "Final Engineering Submitted" at bounding box center [296, 476] width 199 height 13
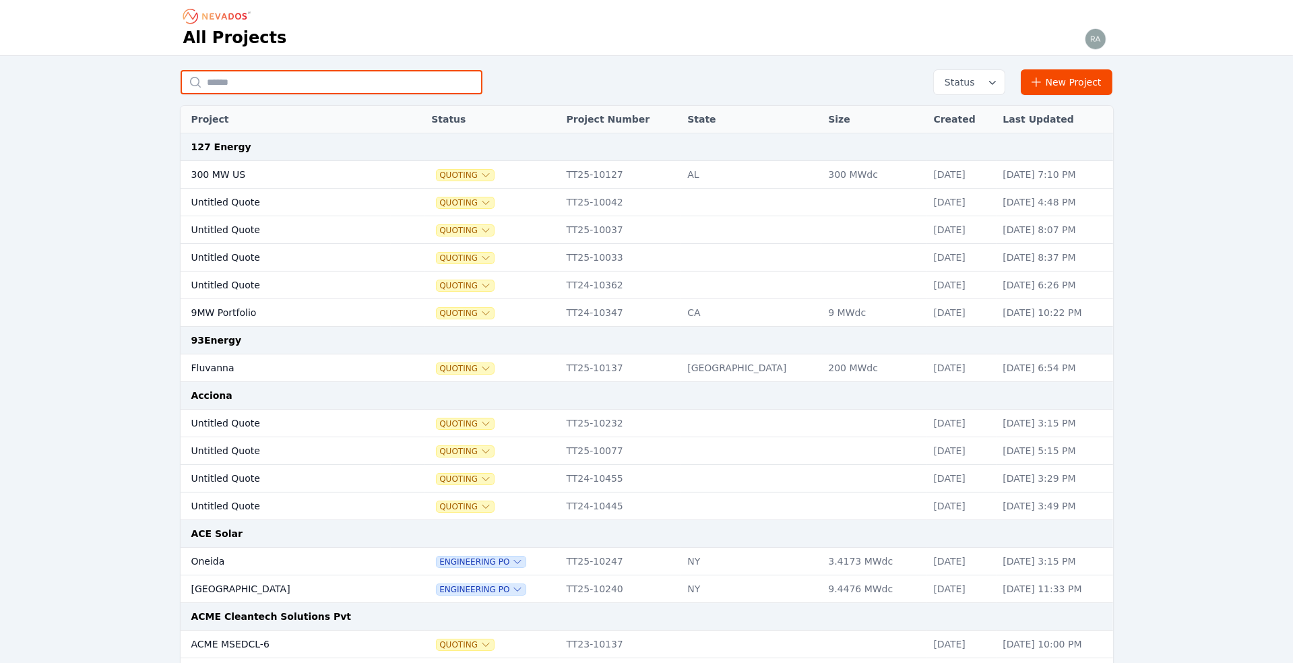
click at [238, 84] on input "text" at bounding box center [332, 82] width 302 height 24
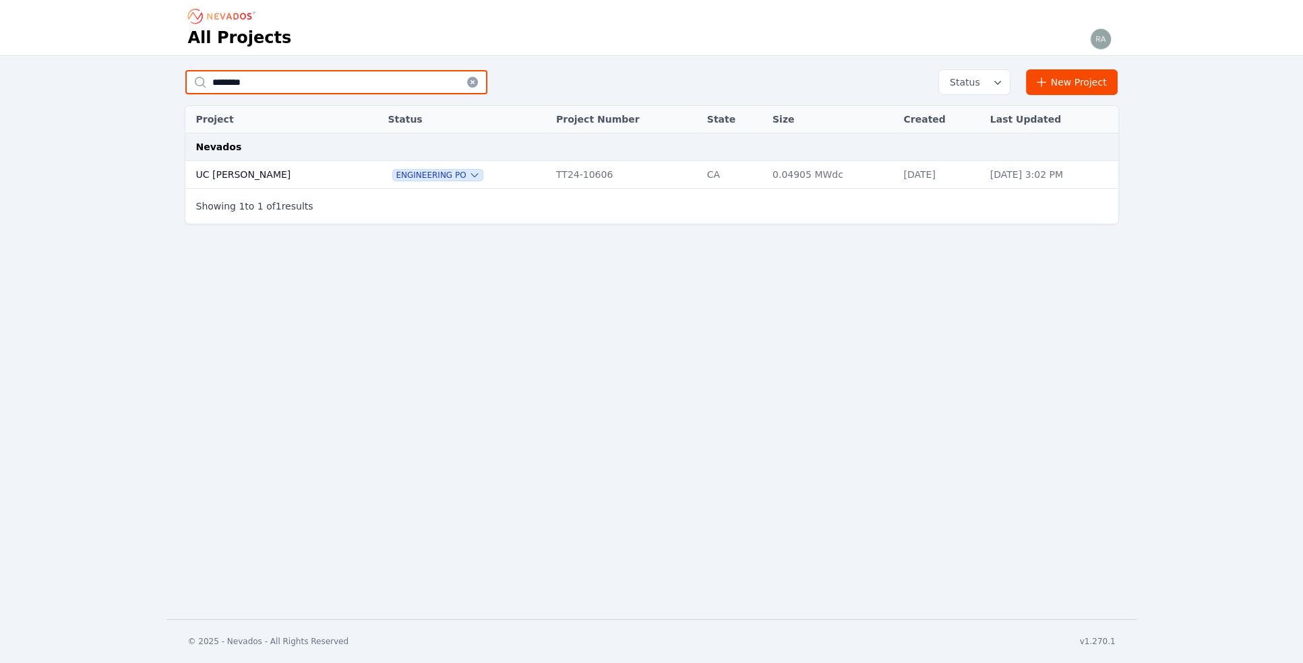
type input "********"
click at [210, 166] on td "UC Davis" at bounding box center [272, 175] width 175 height 28
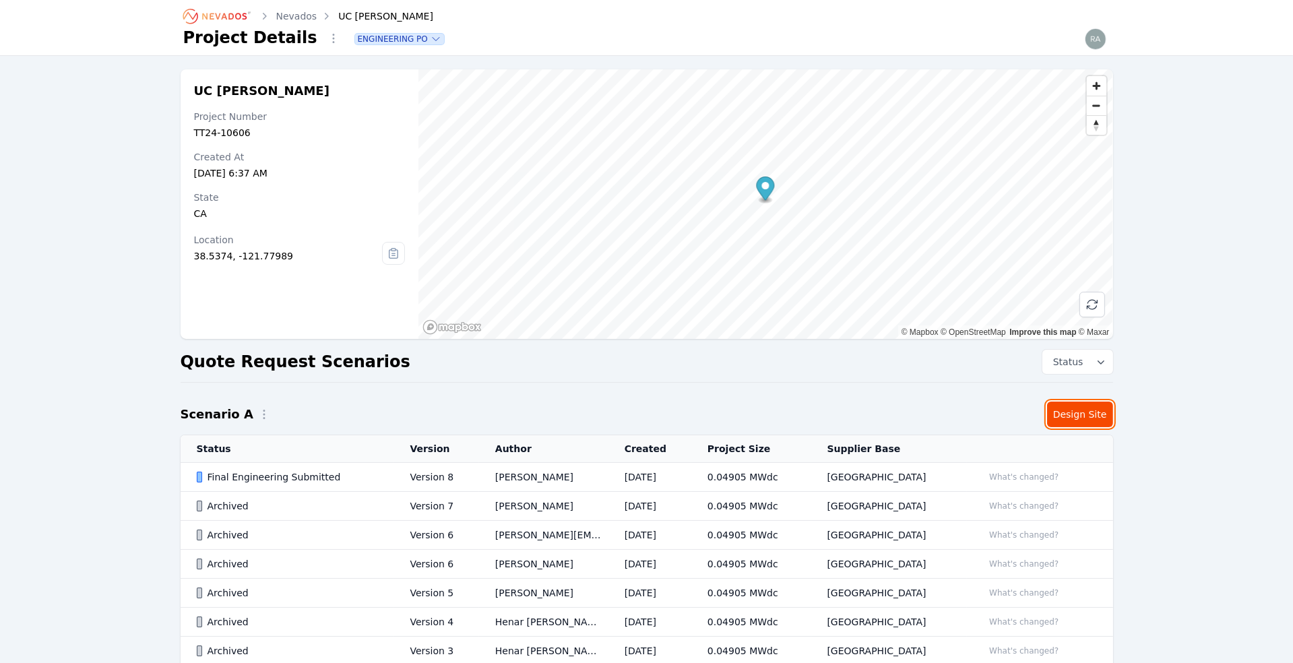
click at [1077, 418] on link "Design Site" at bounding box center [1080, 415] width 66 height 26
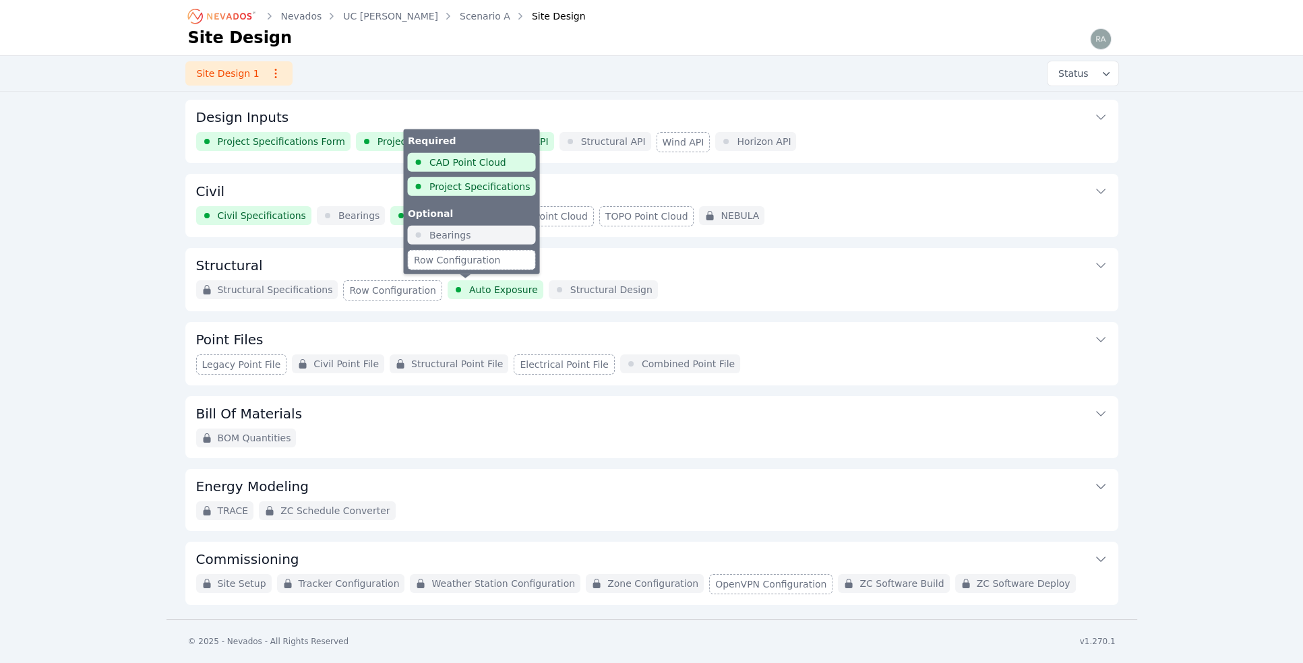
click at [469, 290] on span "Auto Exposure" at bounding box center [503, 289] width 69 height 13
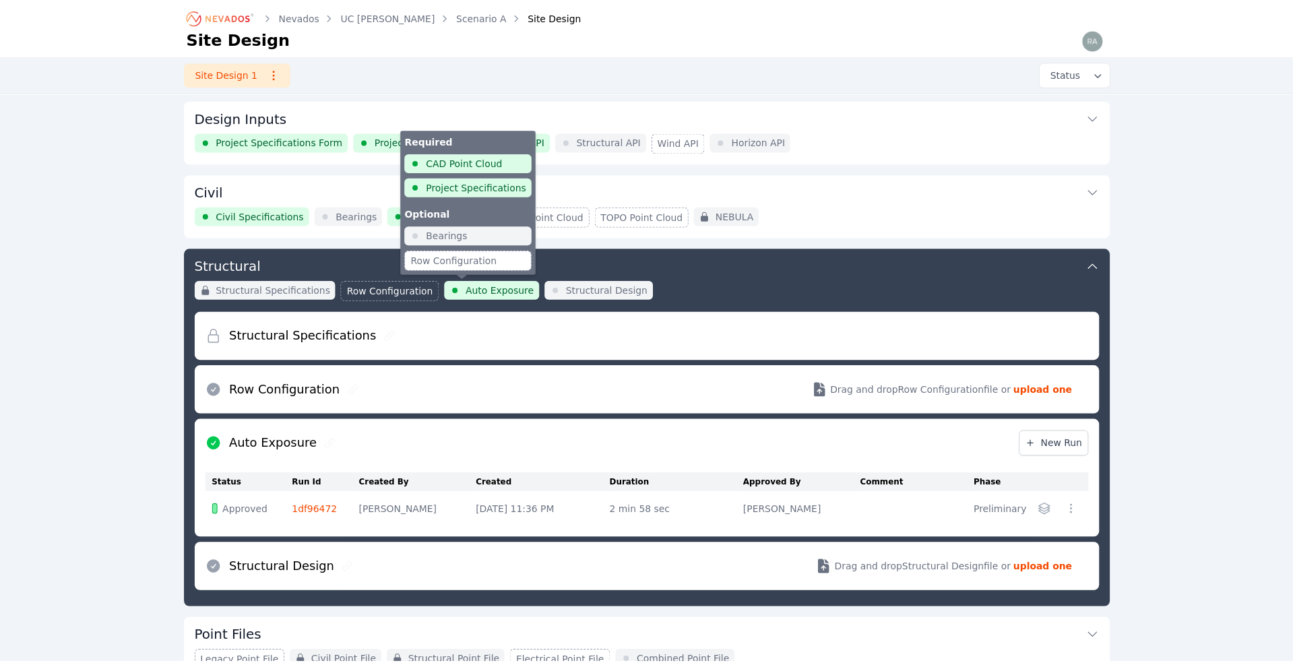
scroll to position [144, 0]
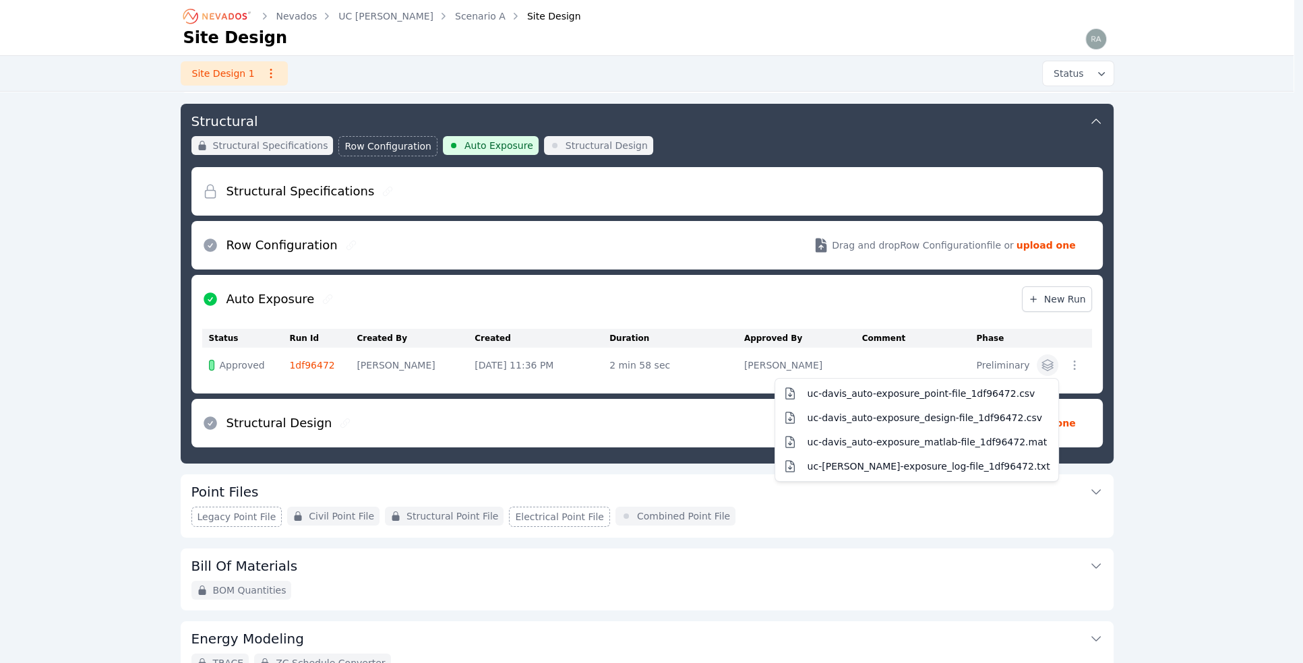
click at [1050, 362] on icon "button" at bounding box center [1046, 364] width 13 height 13
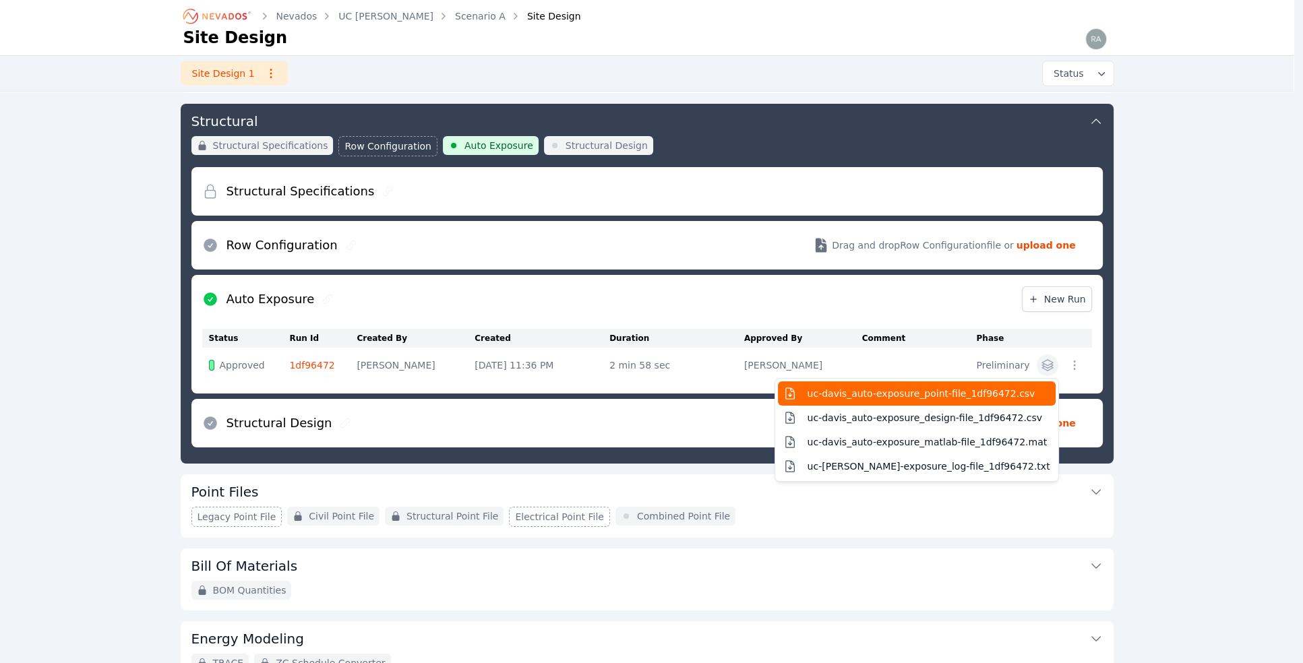
click at [1021, 390] on span "uc-davis_auto-exposure_point-file_1df96472.csv" at bounding box center [921, 393] width 228 height 13
